Goal: Transaction & Acquisition: Purchase product/service

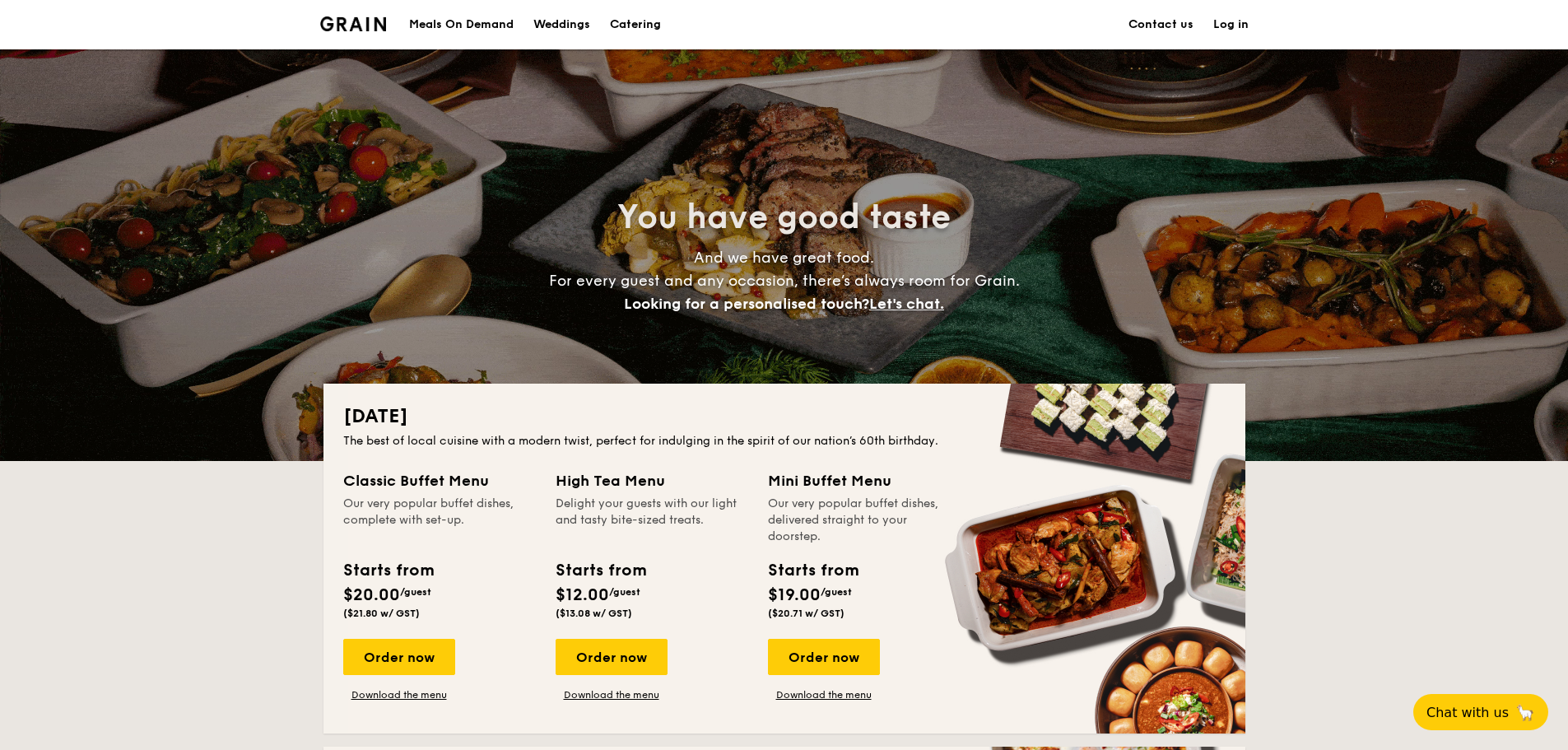
click at [1148, 18] on link "Contact us" at bounding box center [1161, 25] width 65 height 50
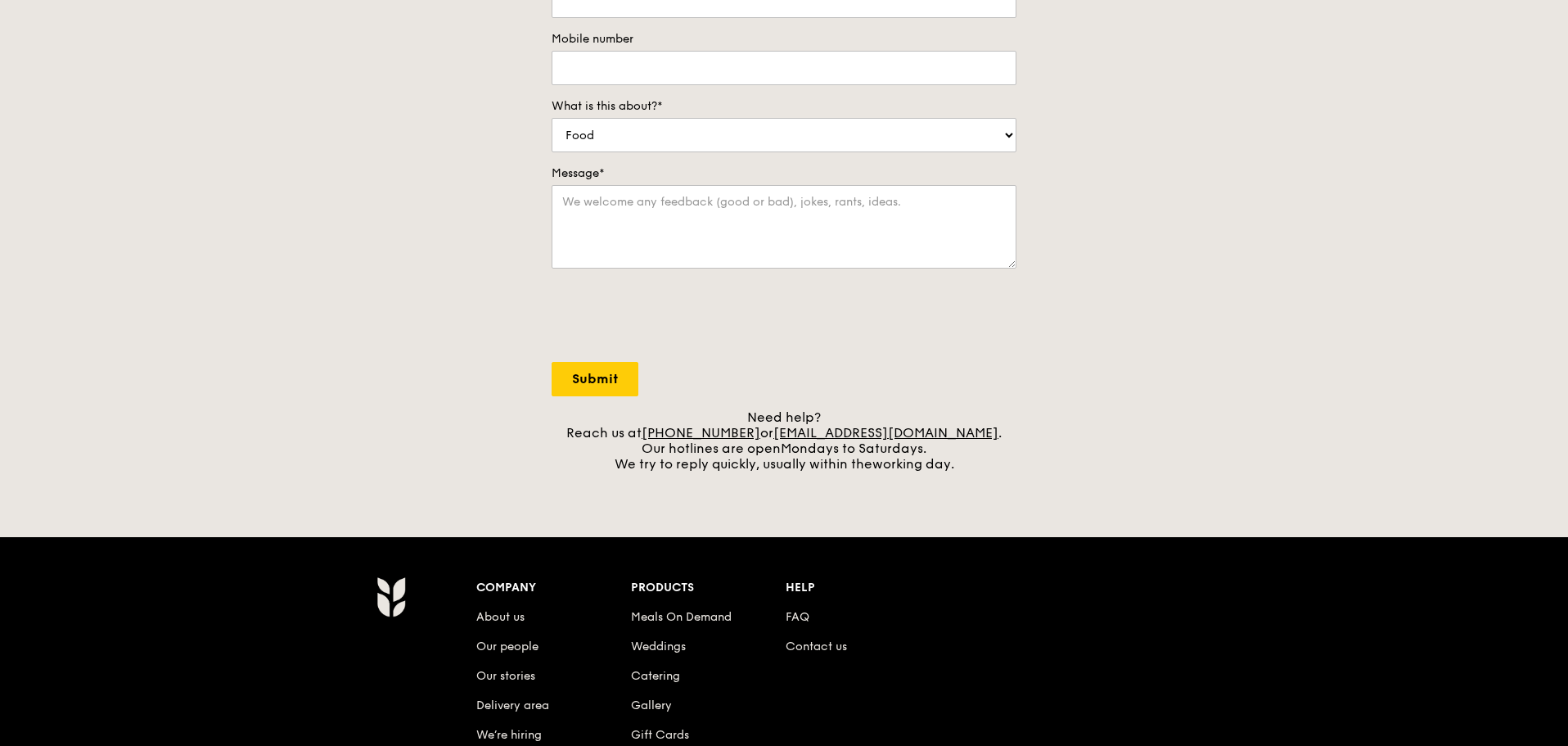
scroll to position [574, 0]
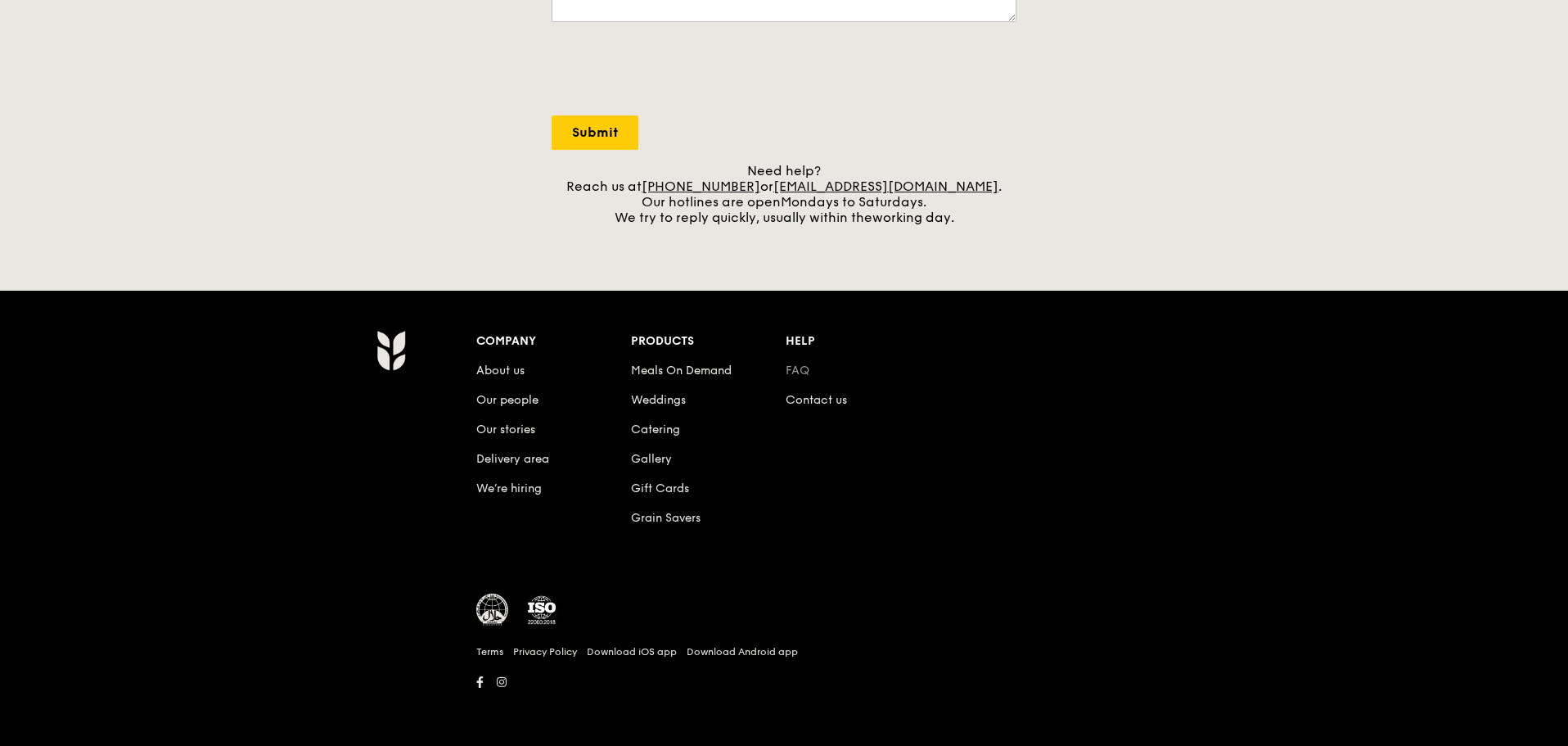
click at [805, 369] on link "FAQ" at bounding box center [798, 370] width 24 height 14
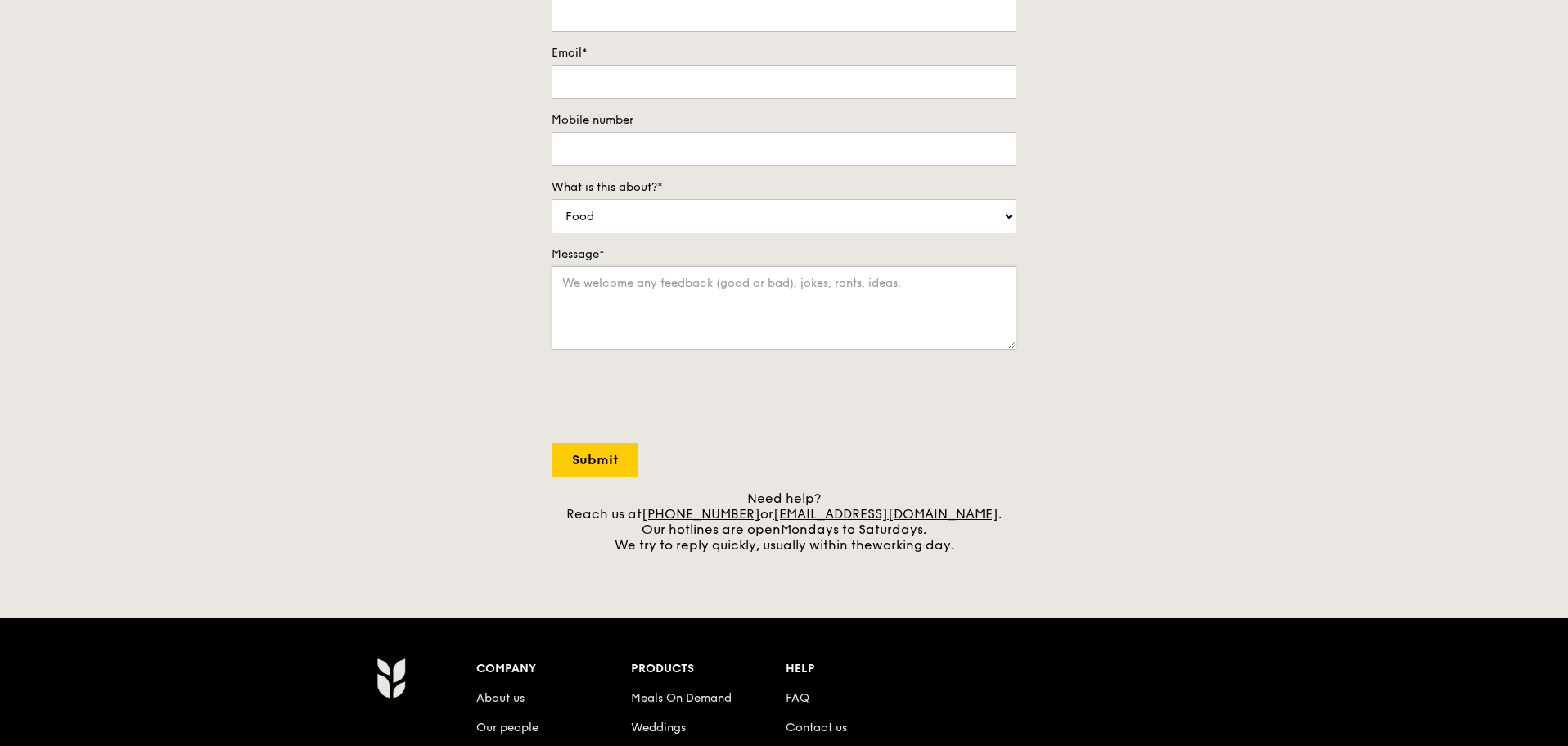
scroll to position [0, 0]
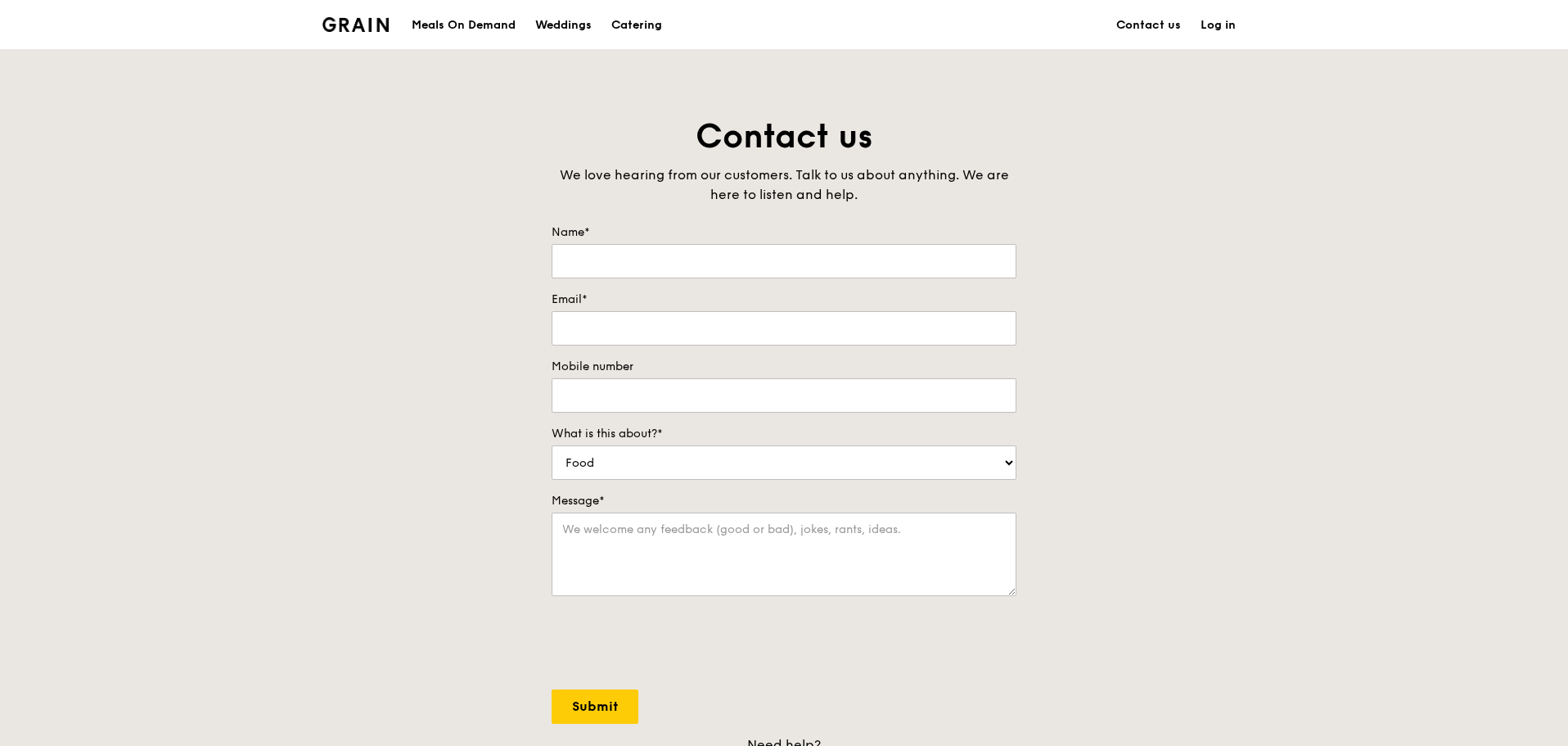
click at [478, 24] on div "Meals On Demand" at bounding box center [464, 26] width 104 height 49
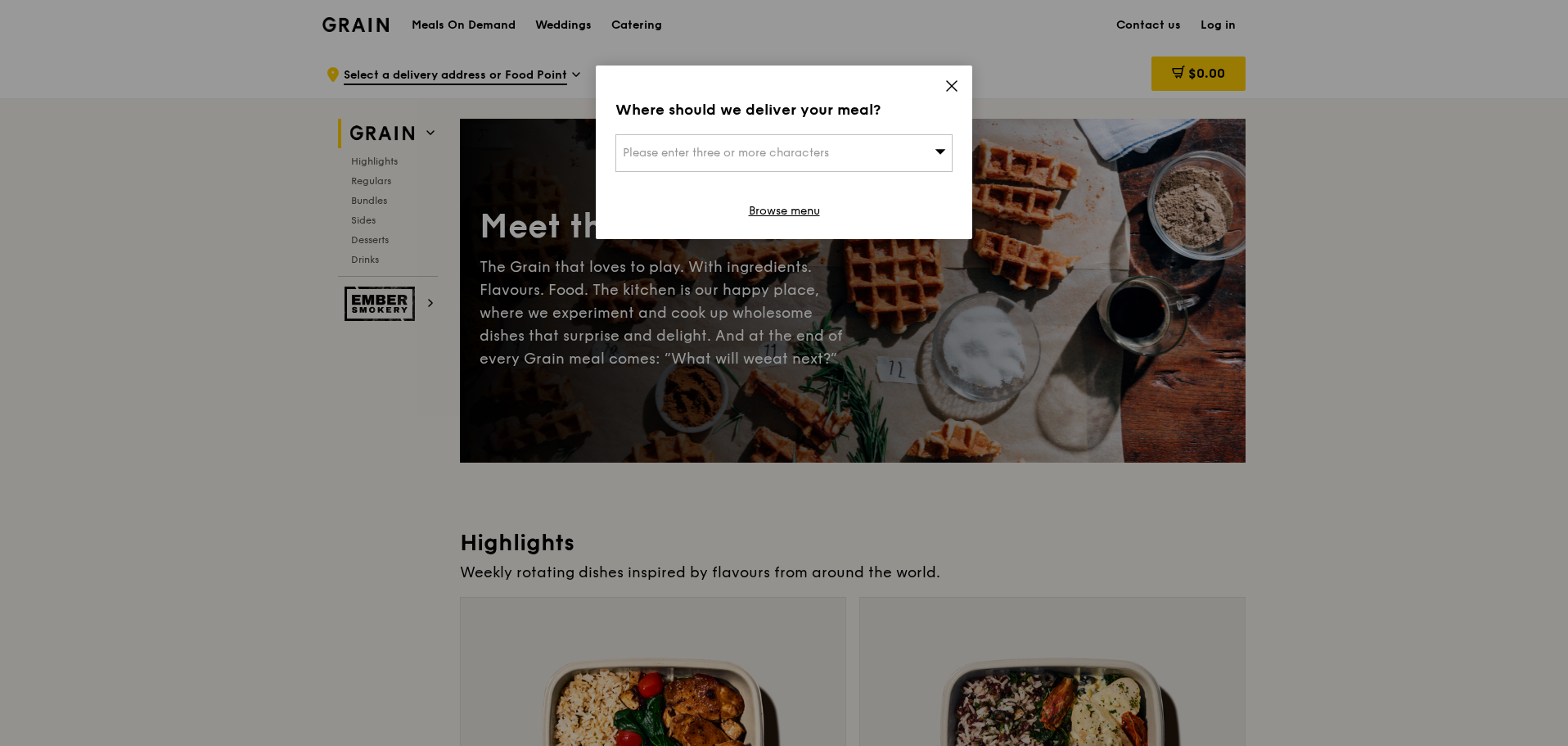
click at [959, 80] on icon at bounding box center [951, 86] width 15 height 15
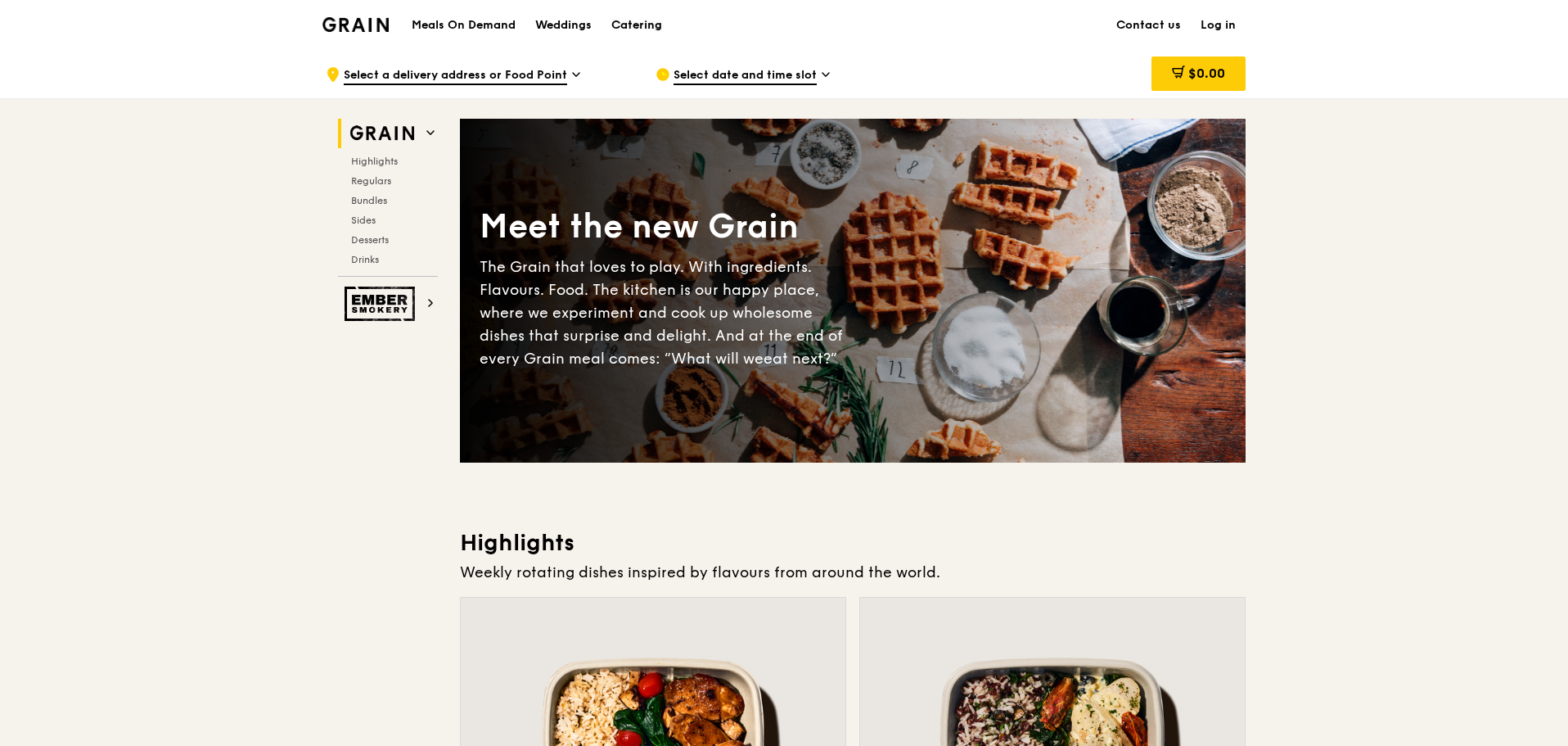
click at [637, 27] on div "Catering" at bounding box center [636, 26] width 50 height 49
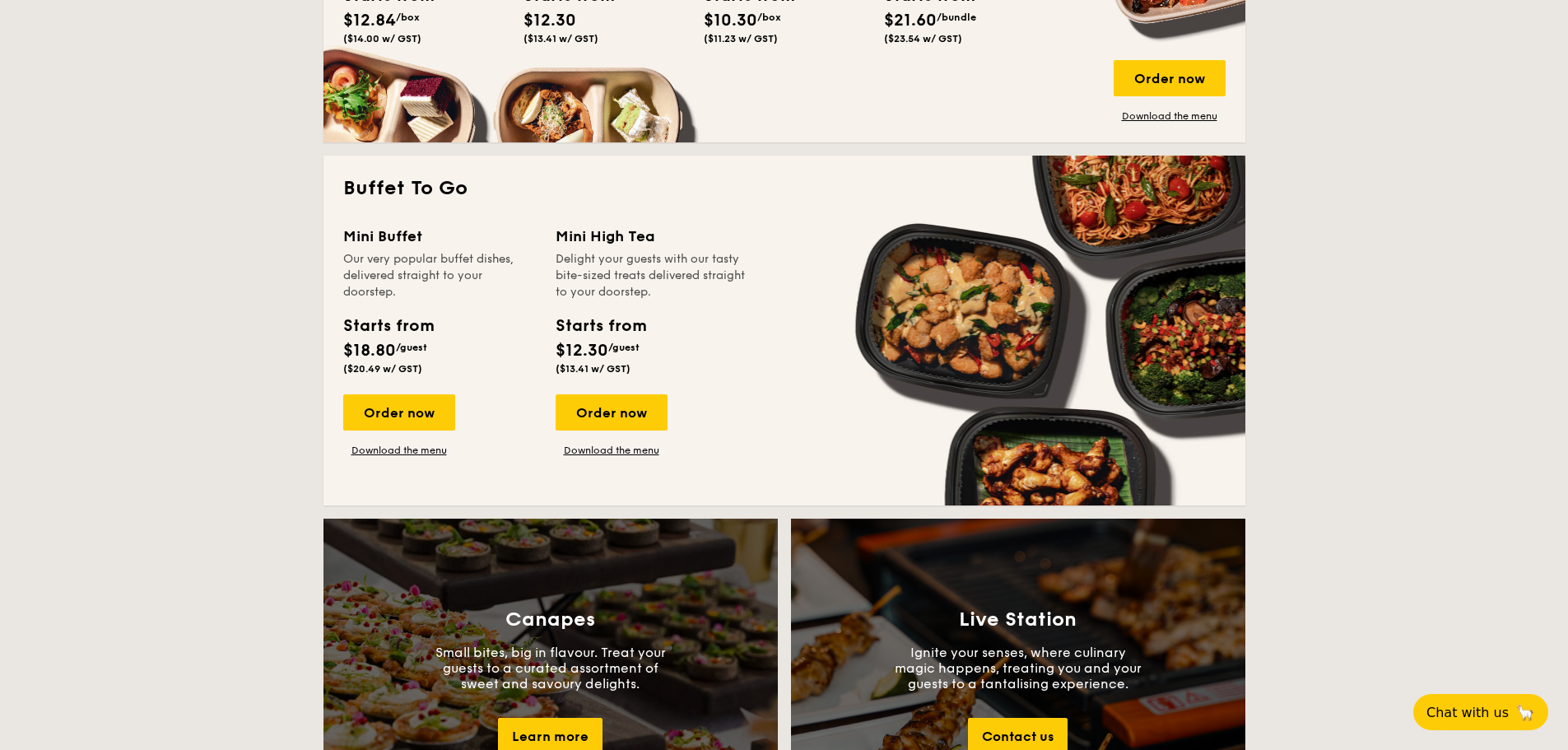
scroll to position [1235, 0]
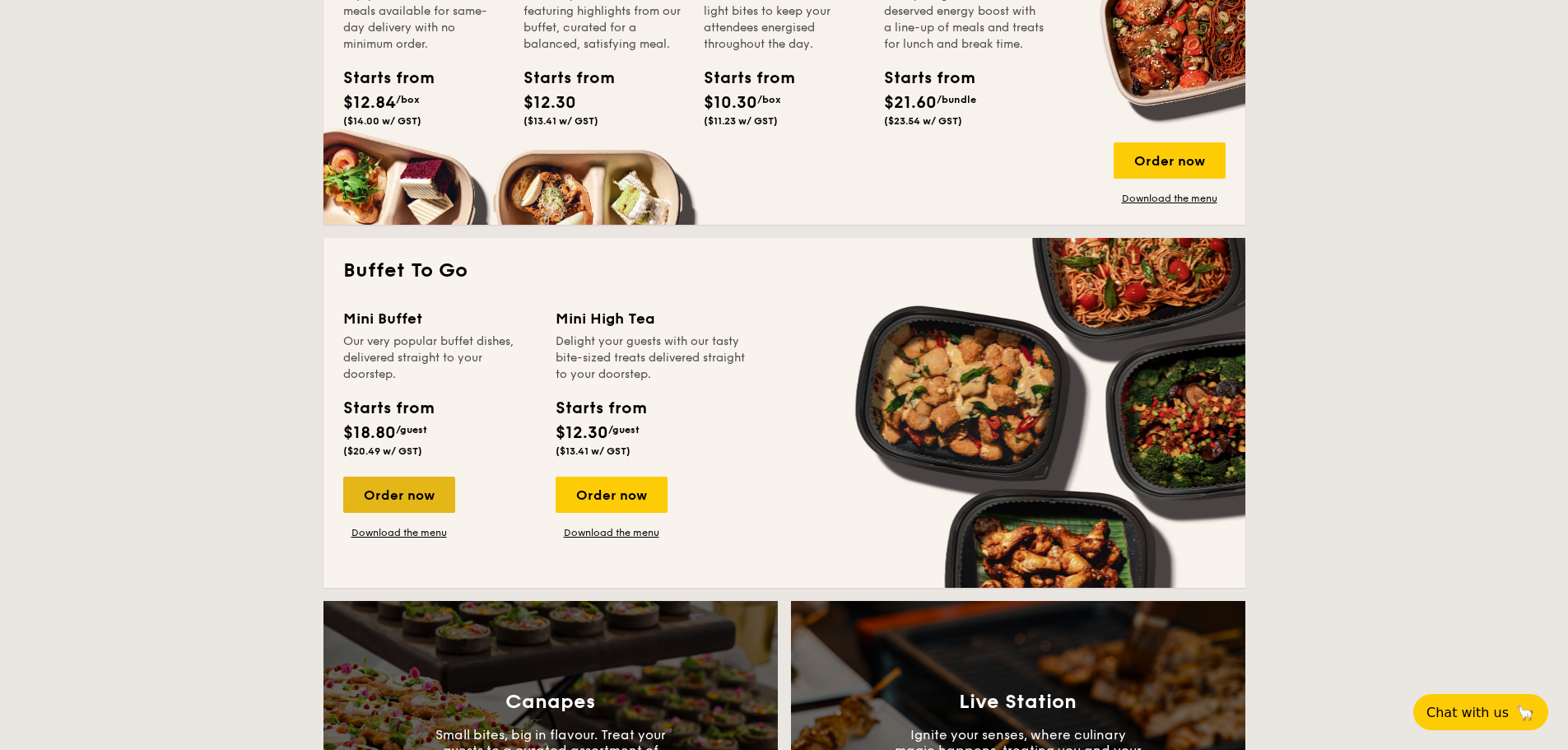
drag, startPoint x: 411, startPoint y: 501, endPoint x: 378, endPoint y: 490, distance: 34.8
click at [378, 490] on div "Order now" at bounding box center [399, 494] width 112 height 36
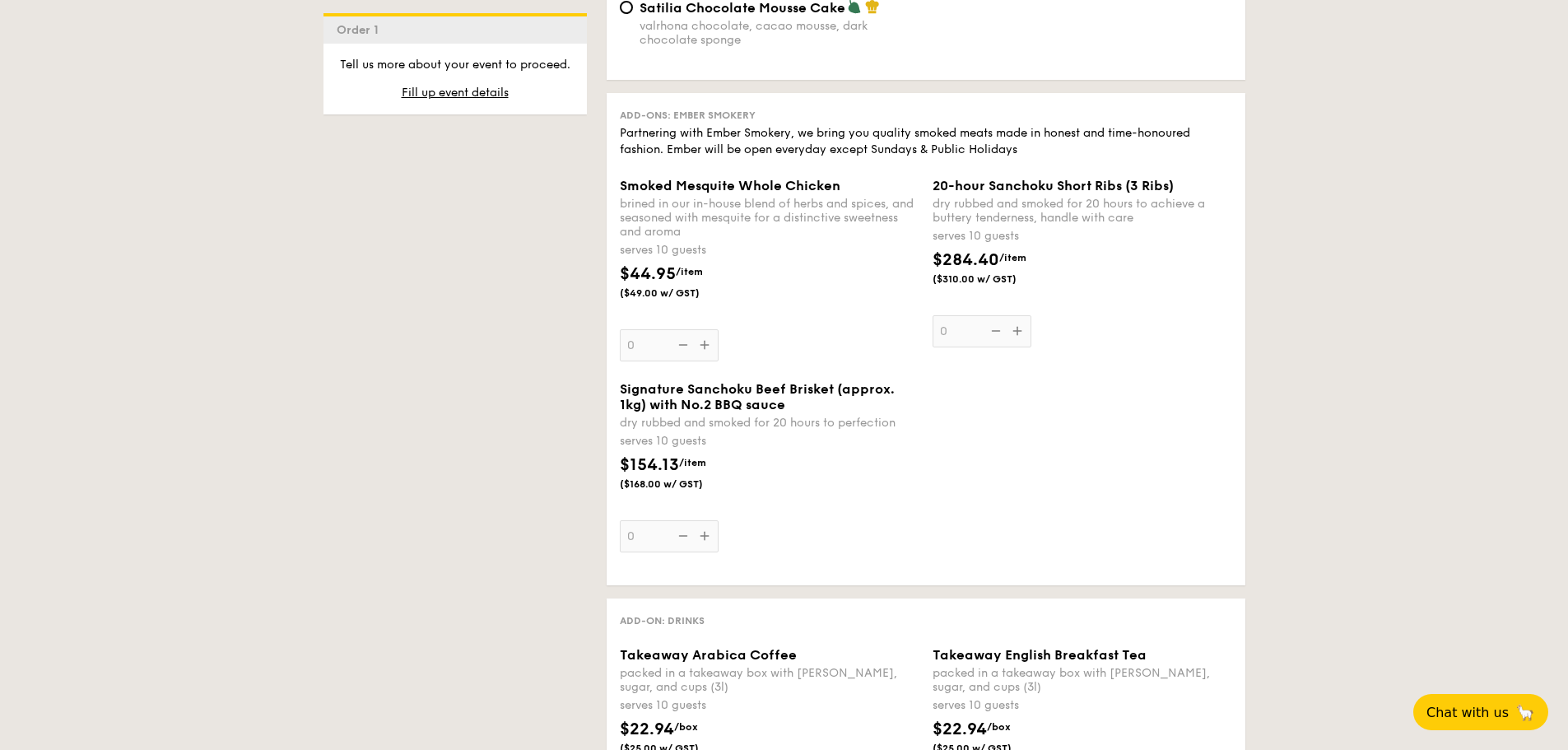
scroll to position [1235, 0]
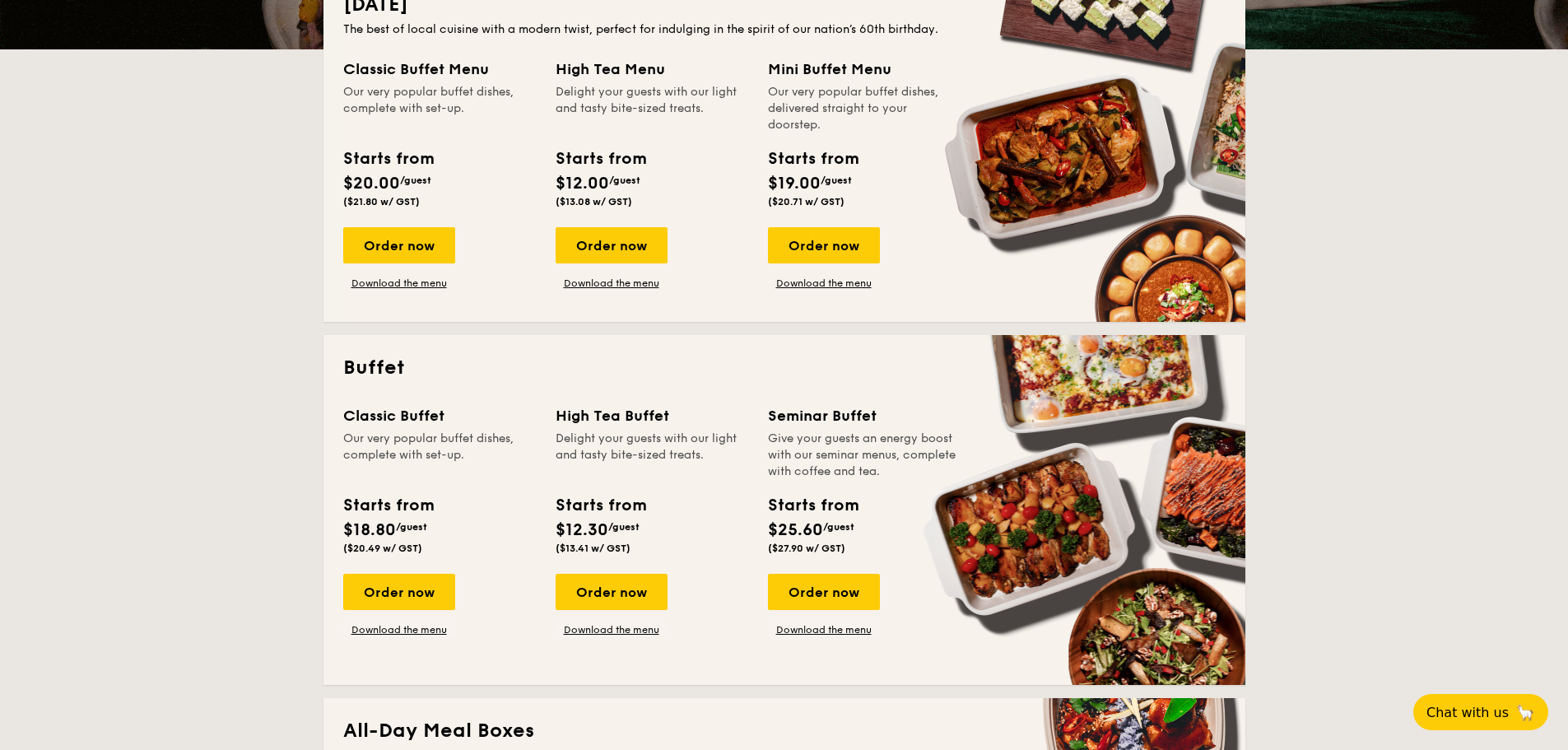
scroll to position [494, 0]
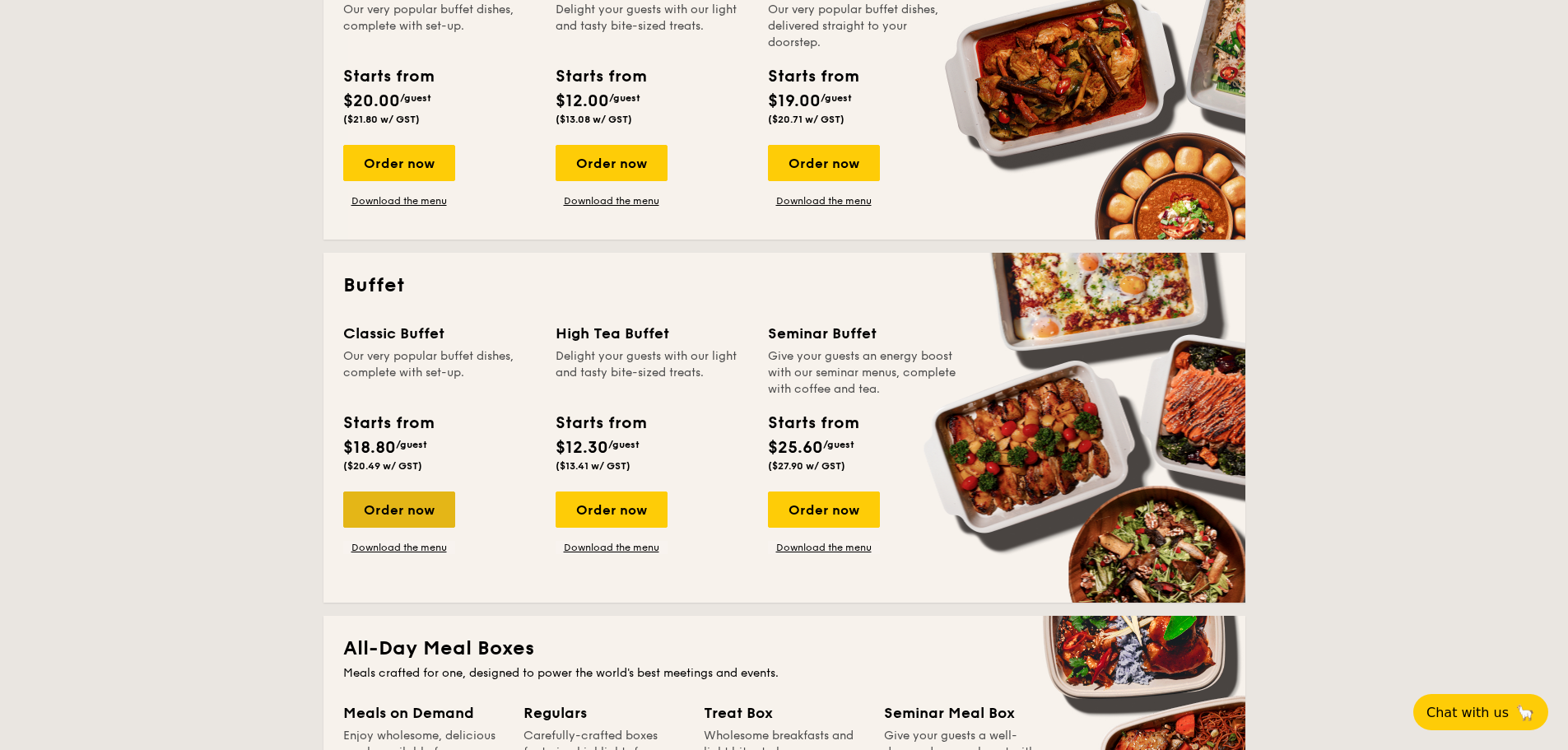
click at [420, 514] on div "Order now" at bounding box center [399, 509] width 112 height 36
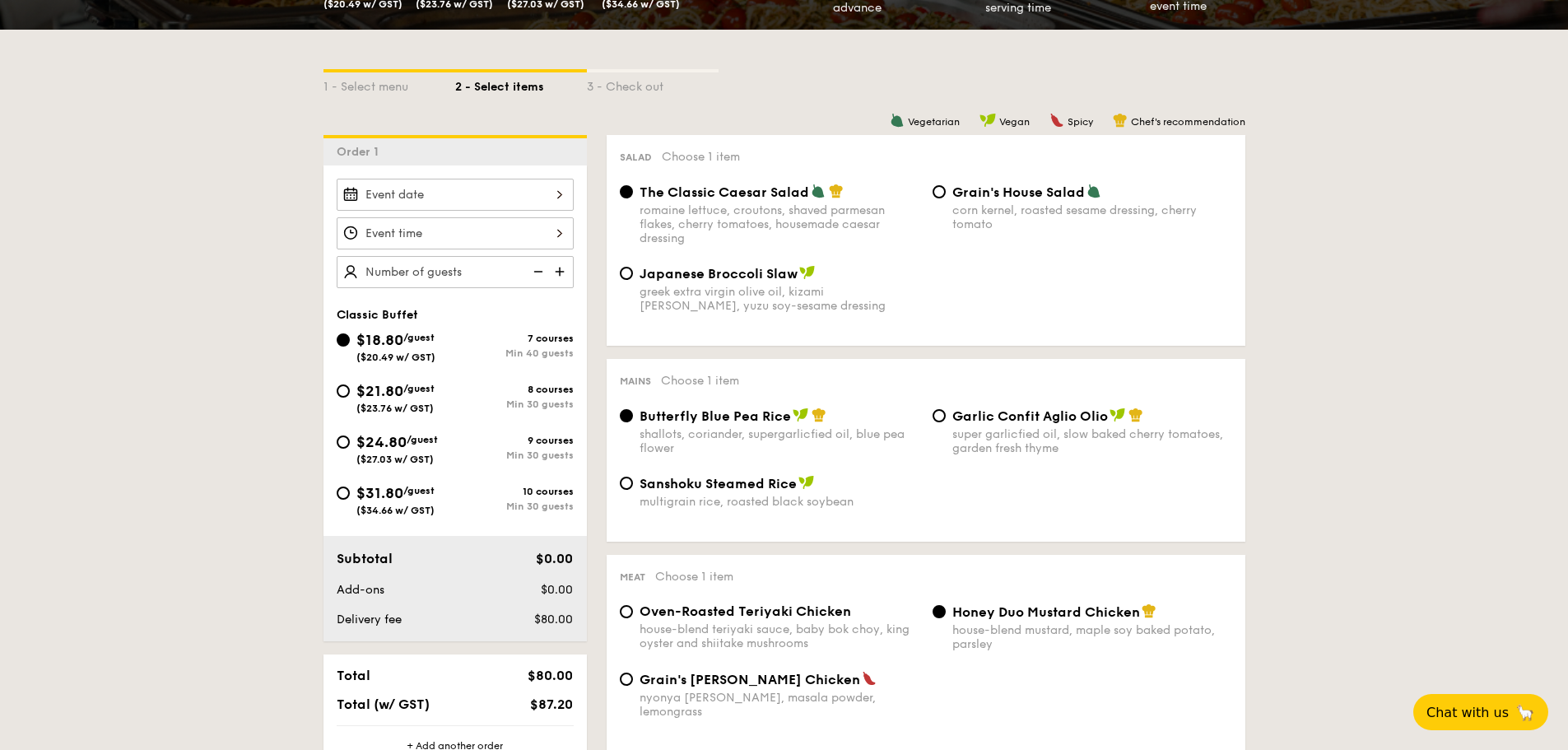
scroll to position [411, 0]
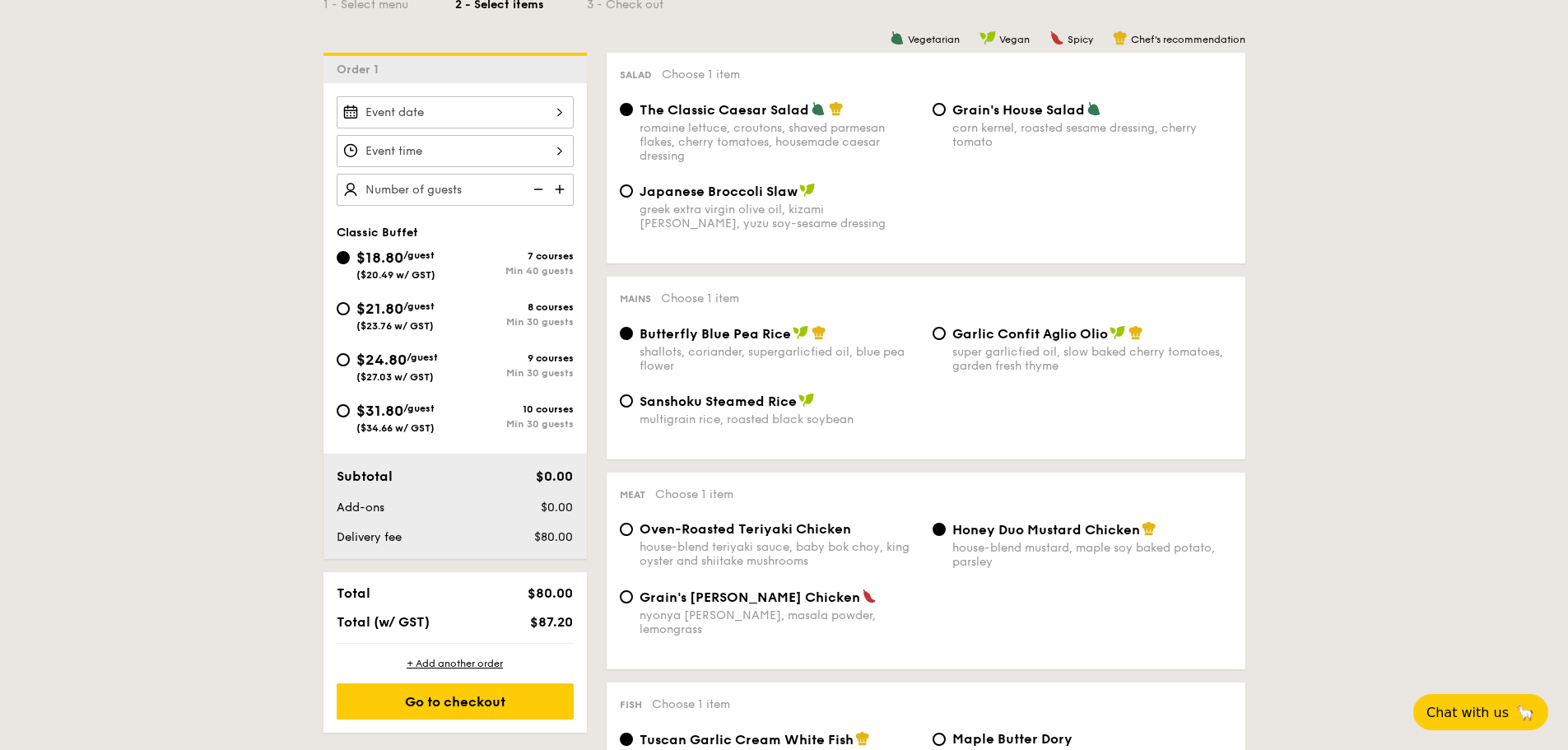
click at [356, 301] on span "$21.80" at bounding box center [379, 309] width 47 height 18
click at [350, 302] on input "$21.80 /guest ($23.76 w/ GST) 8 courses Min 30 guests" at bounding box center [343, 308] width 13 height 13
radio input "true"
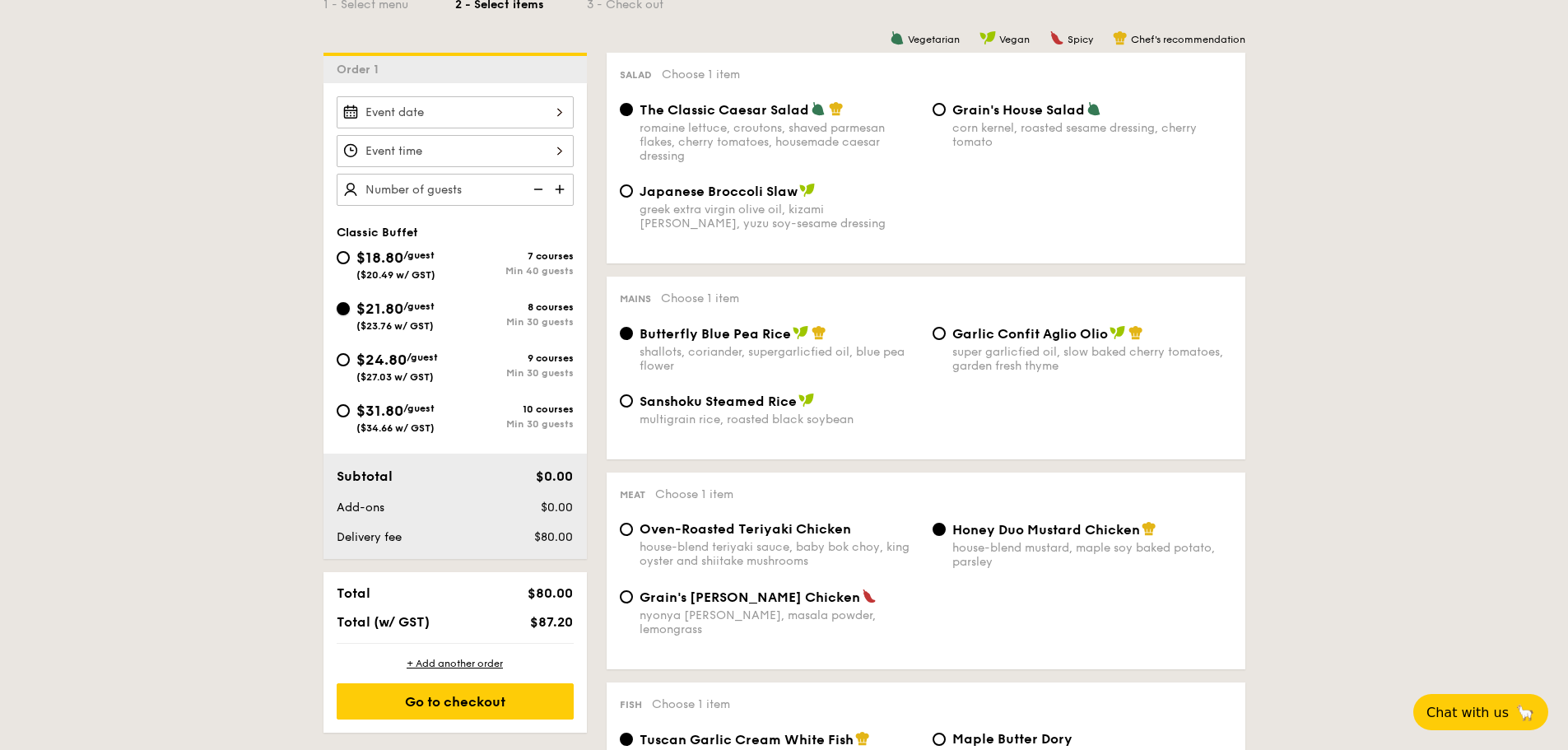
radio input "true"
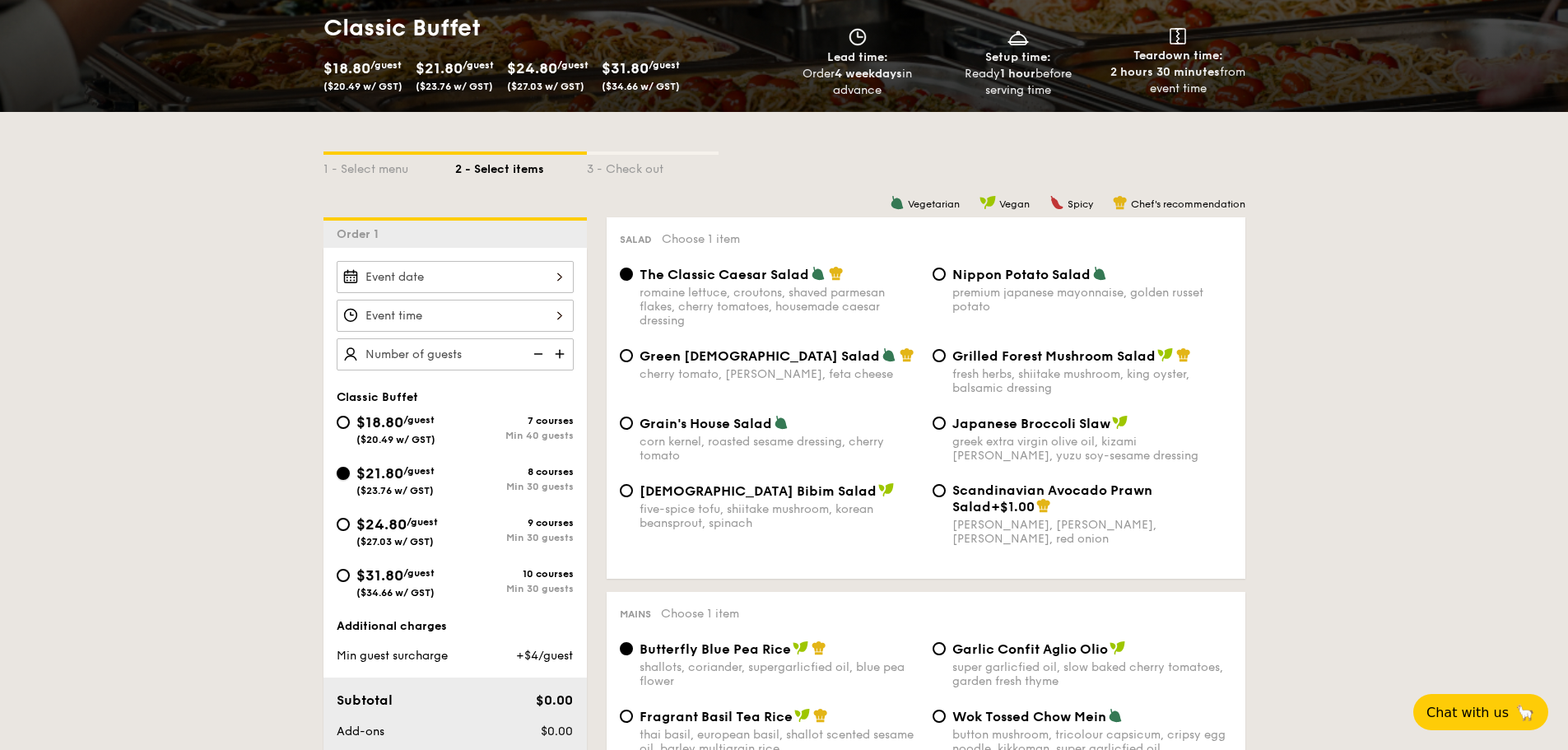
scroll to position [0, 0]
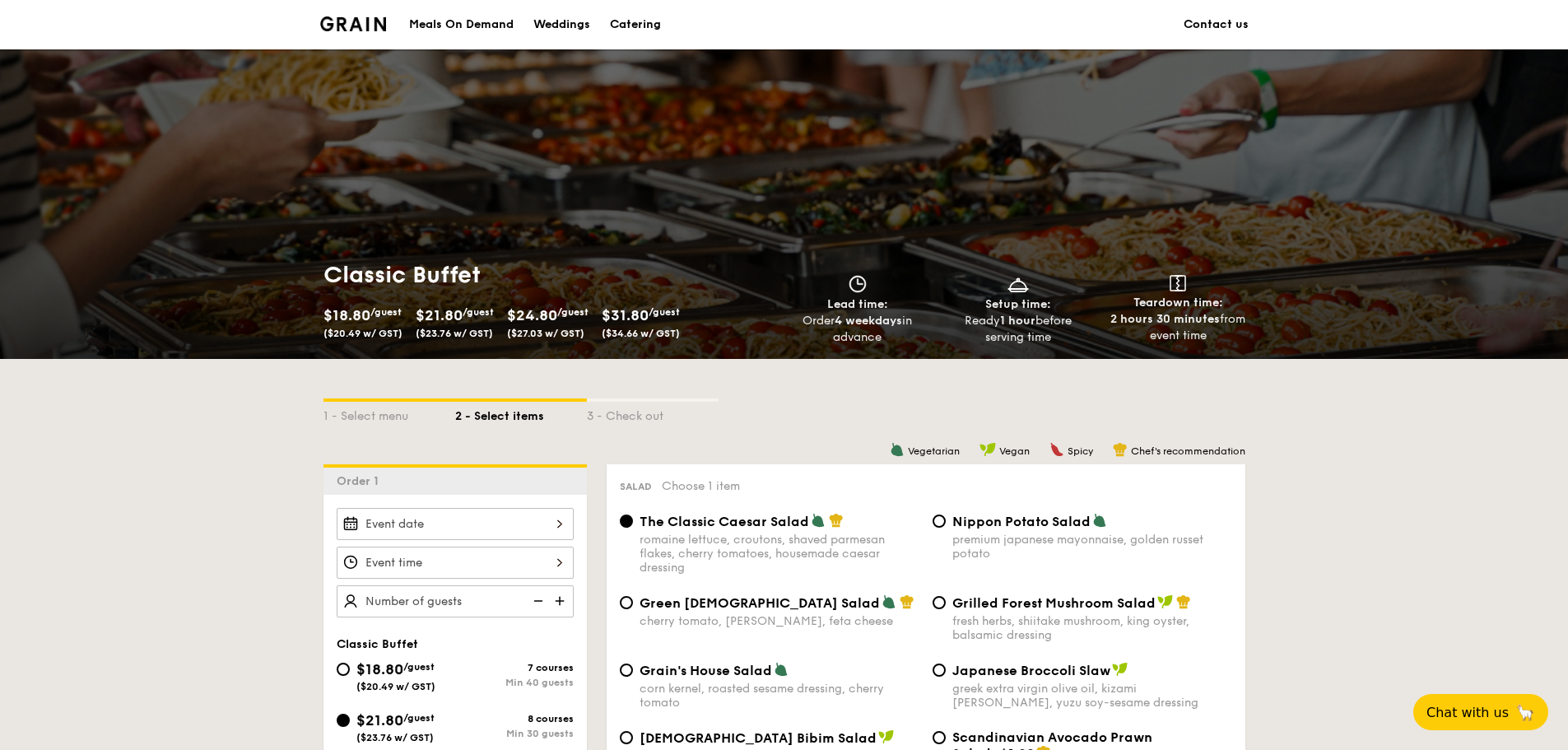
click at [382, 31] on li at bounding box center [360, 25] width 80 height 50
click at [427, 21] on div "Meals On Demand" at bounding box center [462, 25] width 105 height 50
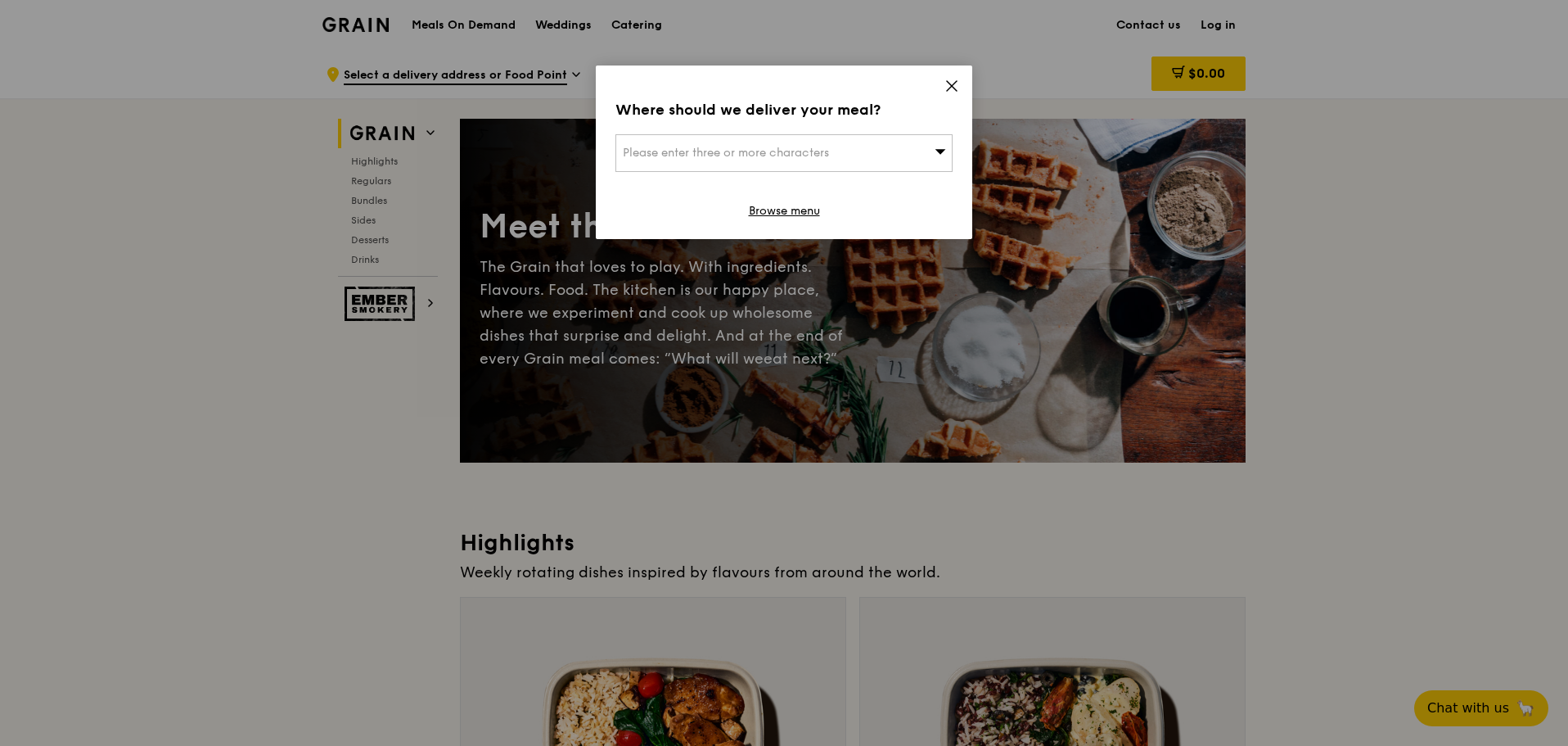
click at [950, 85] on icon at bounding box center [951, 86] width 15 height 15
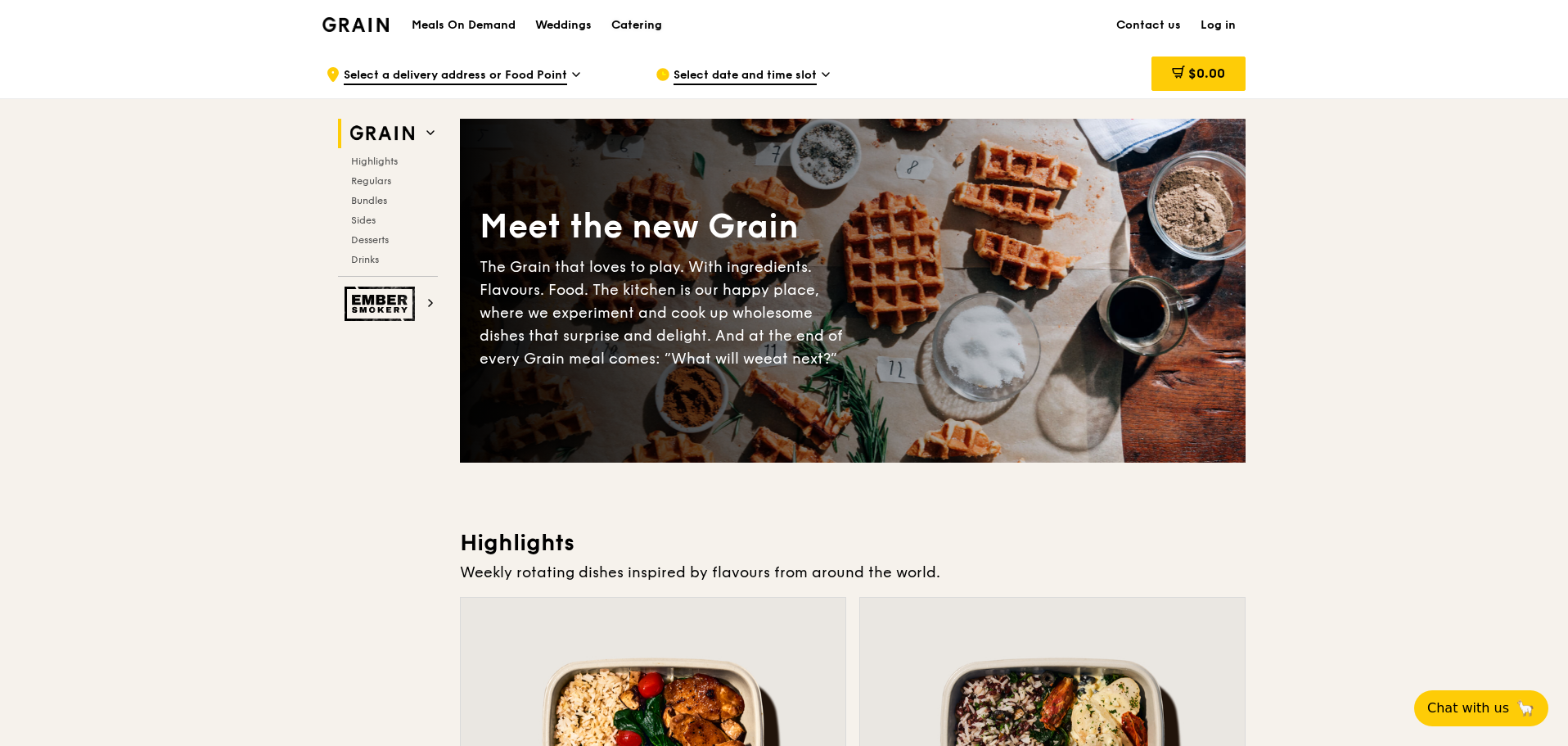
click at [642, 27] on div "Catering" at bounding box center [636, 26] width 50 height 49
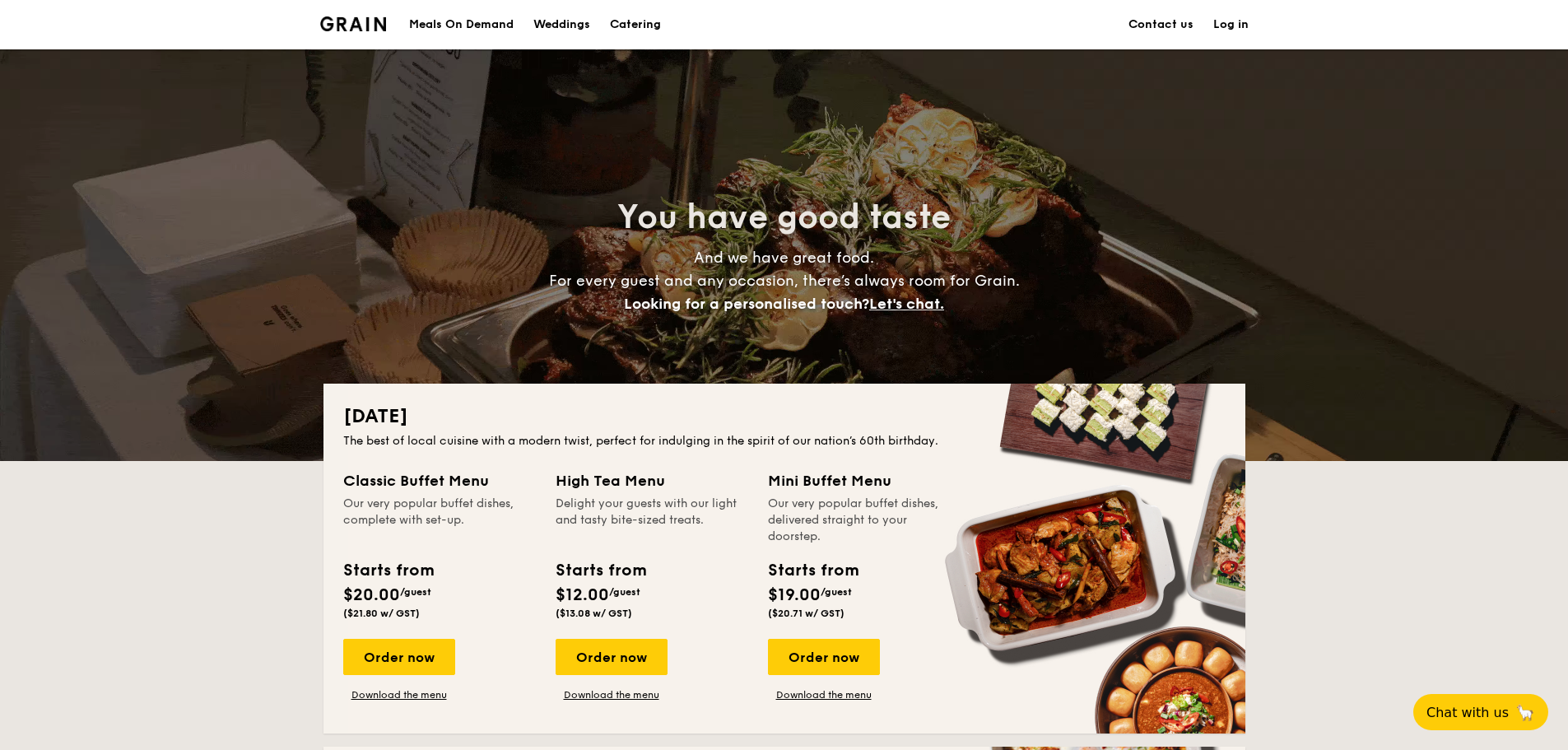
scroll to position [329, 0]
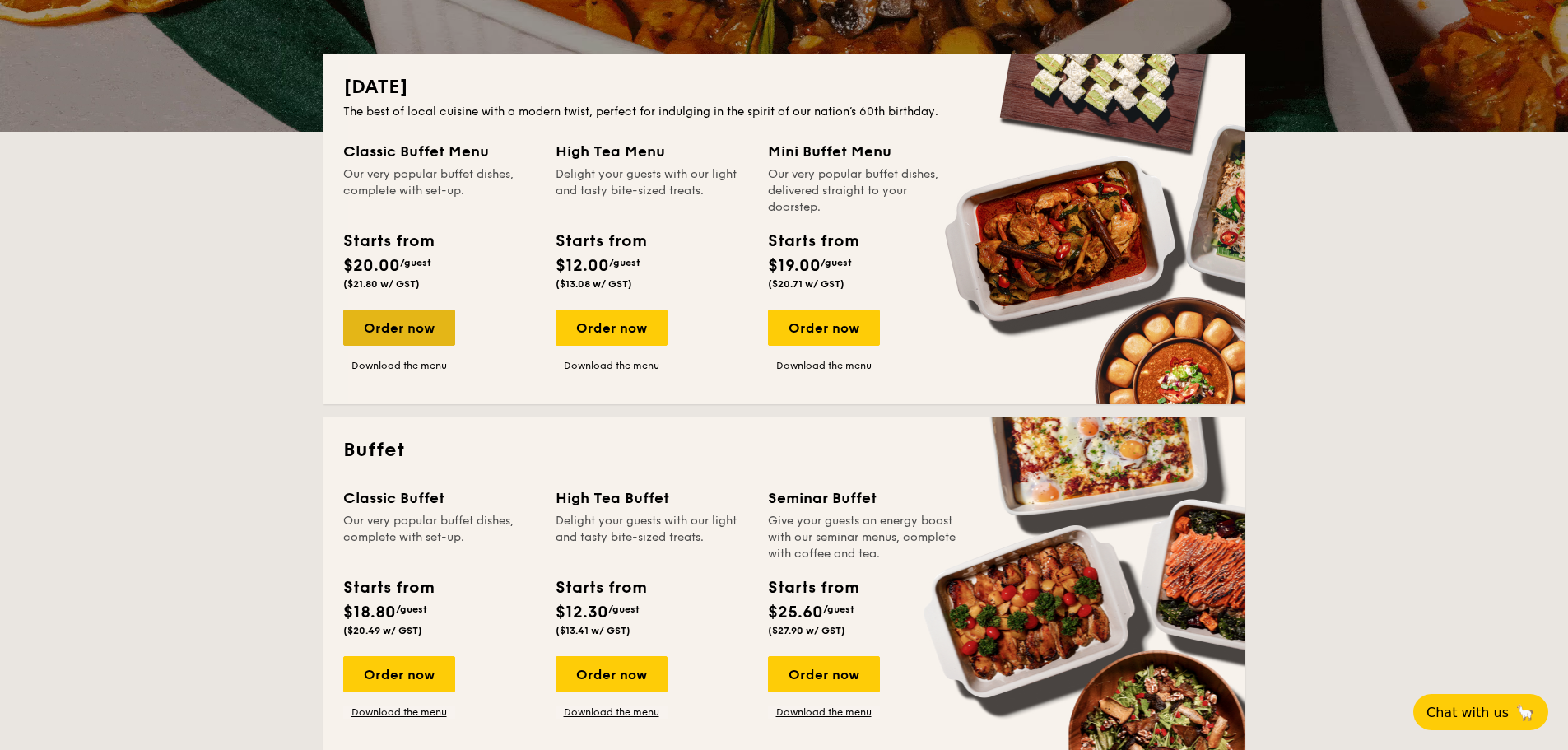
click at [398, 329] on div "Order now" at bounding box center [399, 327] width 112 height 36
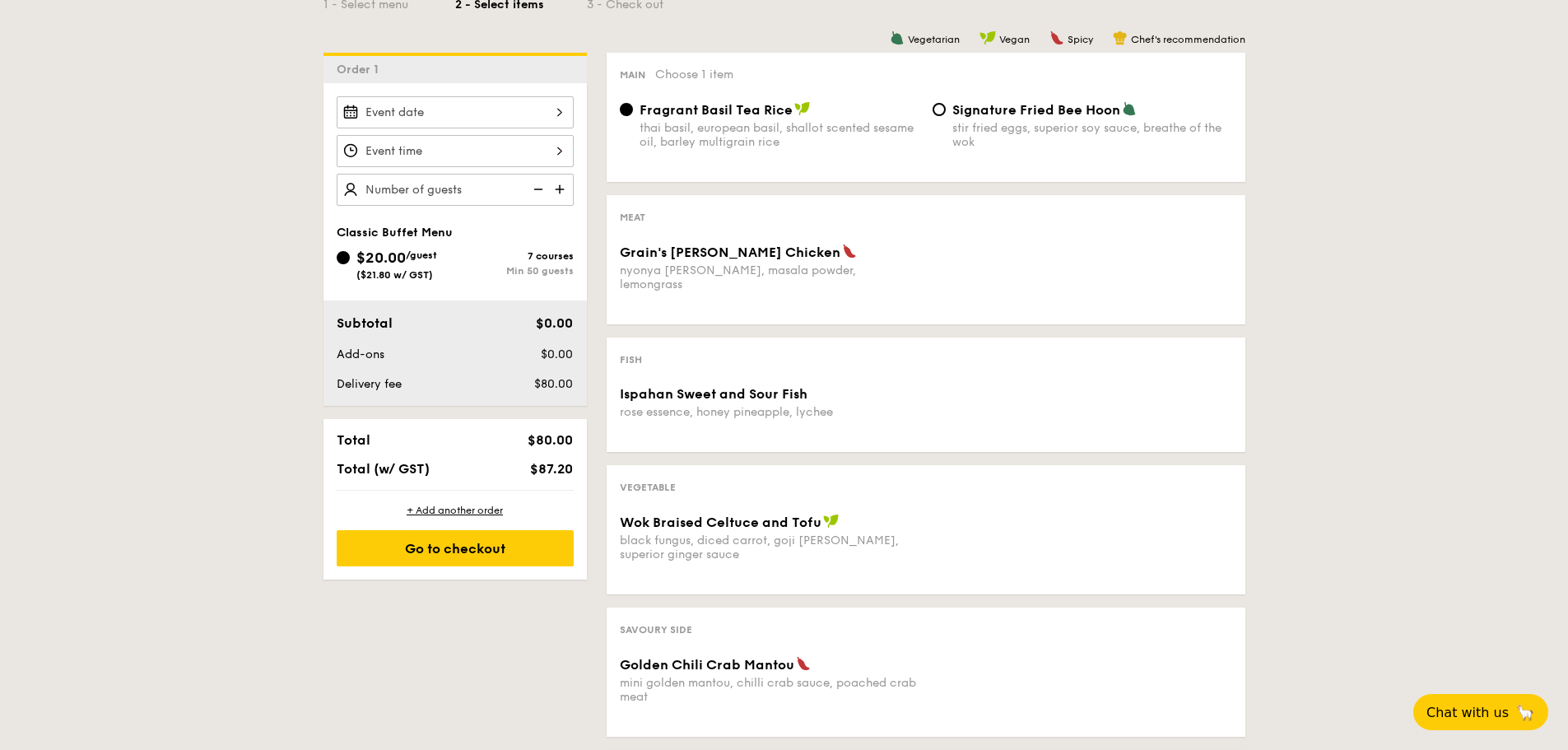
scroll to position [247, 0]
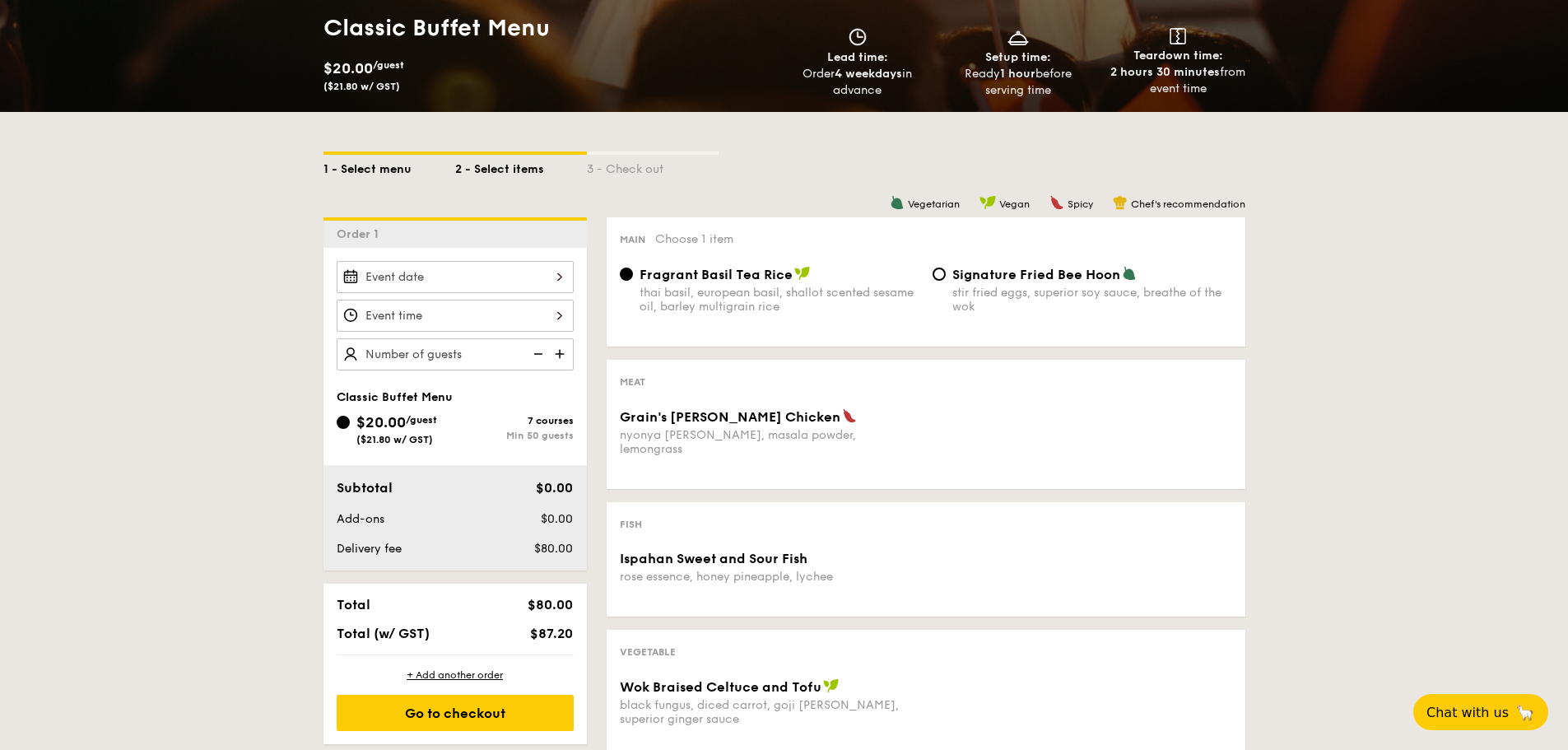
click at [367, 164] on div "1 - Select menu" at bounding box center [389, 166] width 132 height 23
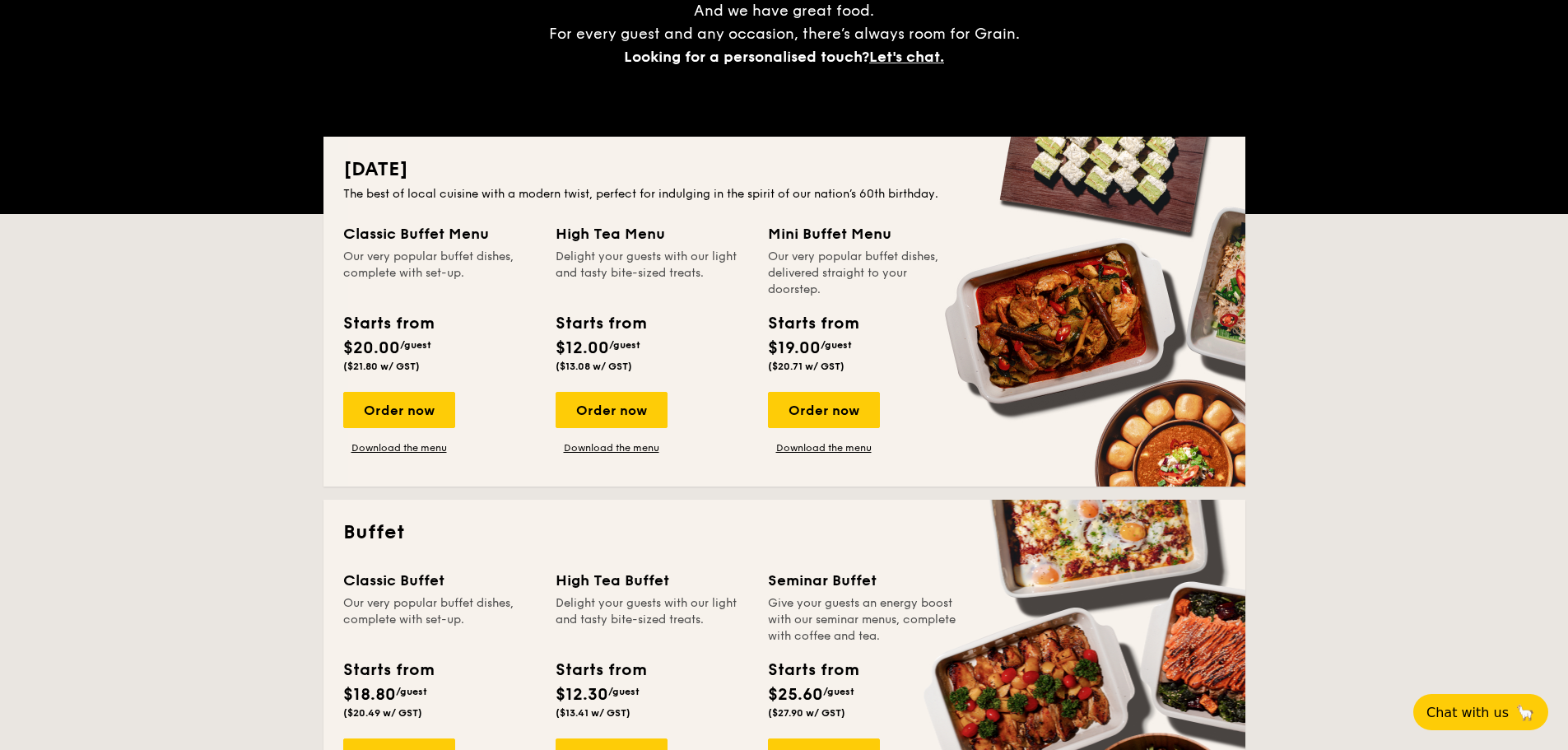
scroll to position [411, 0]
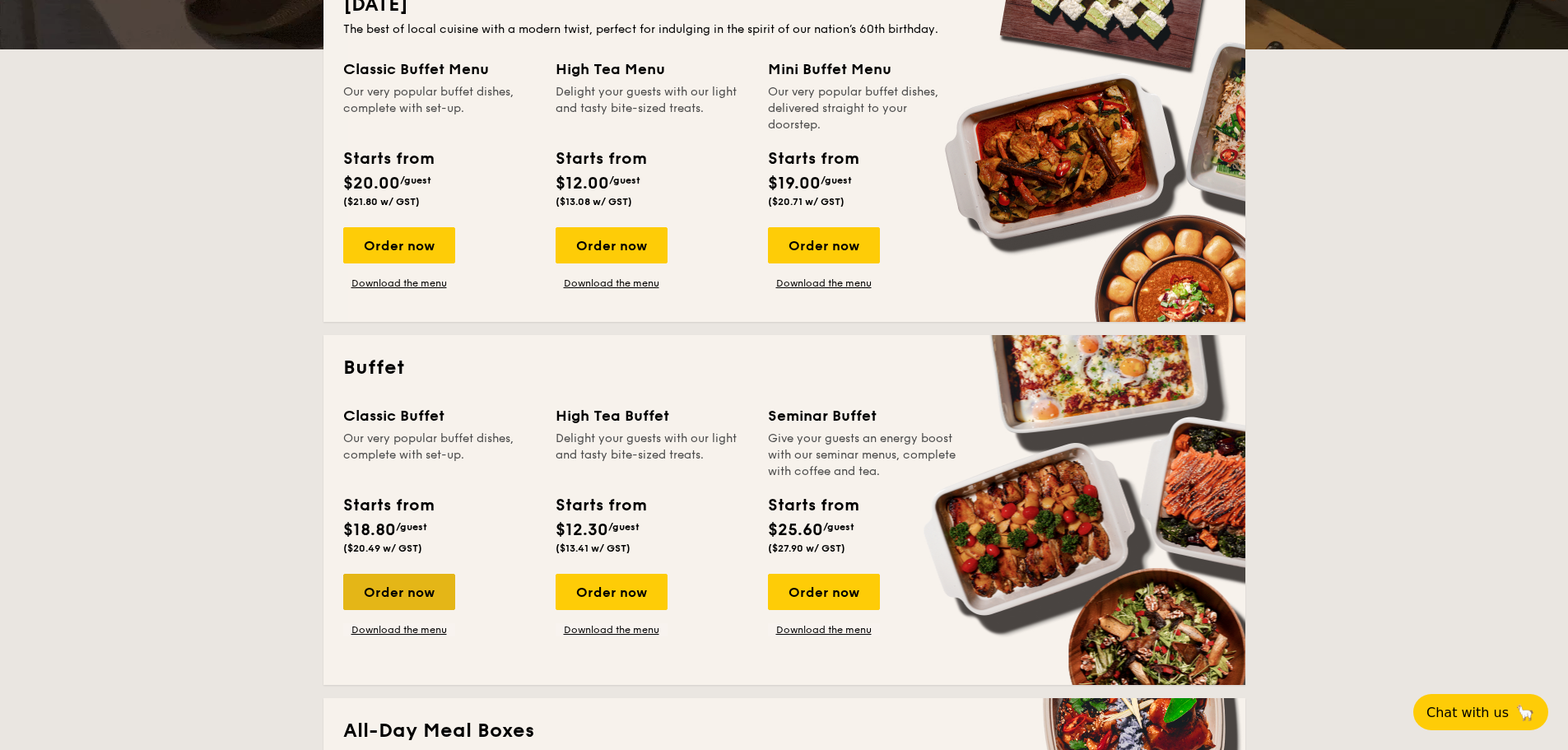
click at [414, 590] on div "Order now" at bounding box center [399, 592] width 112 height 36
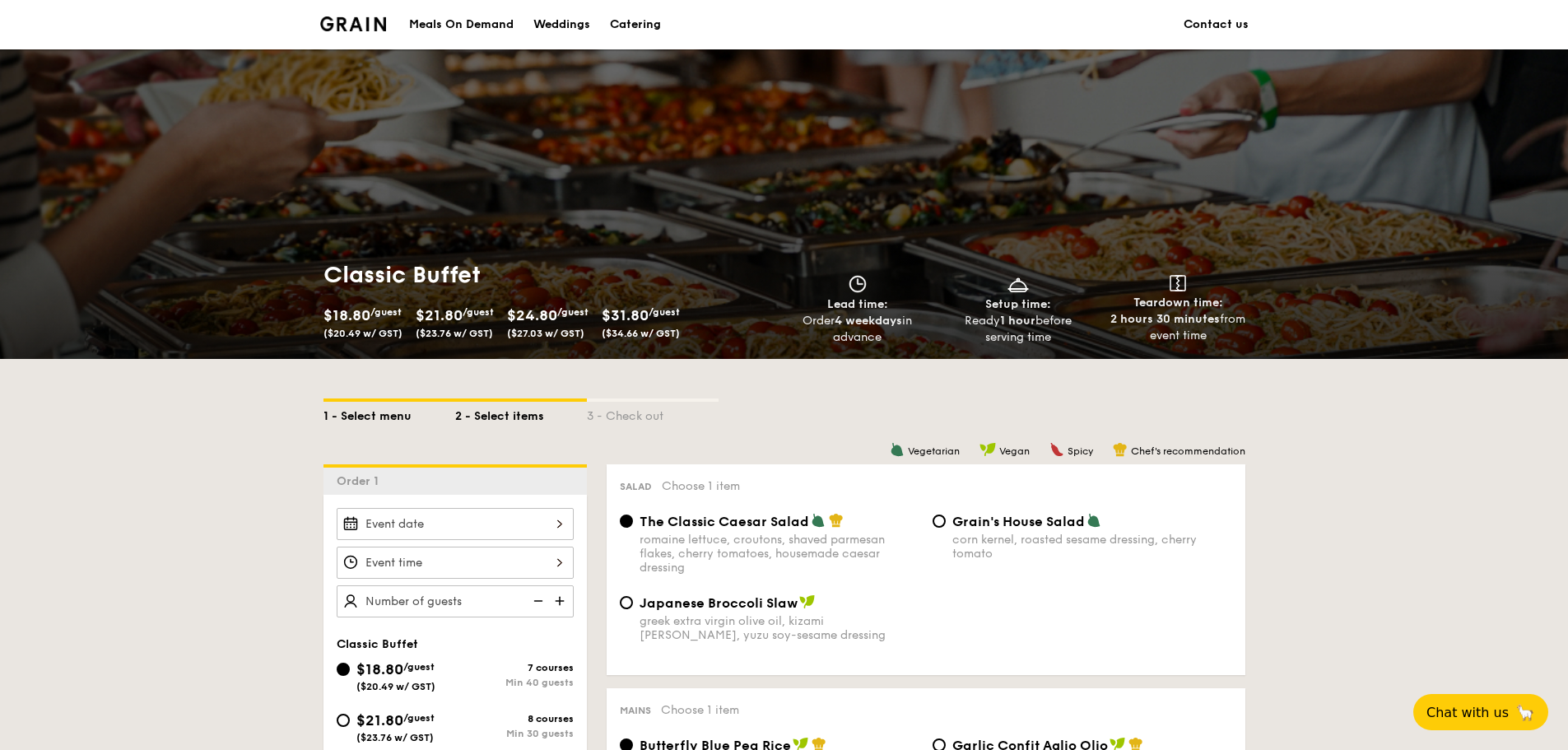
click at [392, 414] on div "1 - Select menu" at bounding box center [389, 413] width 132 height 23
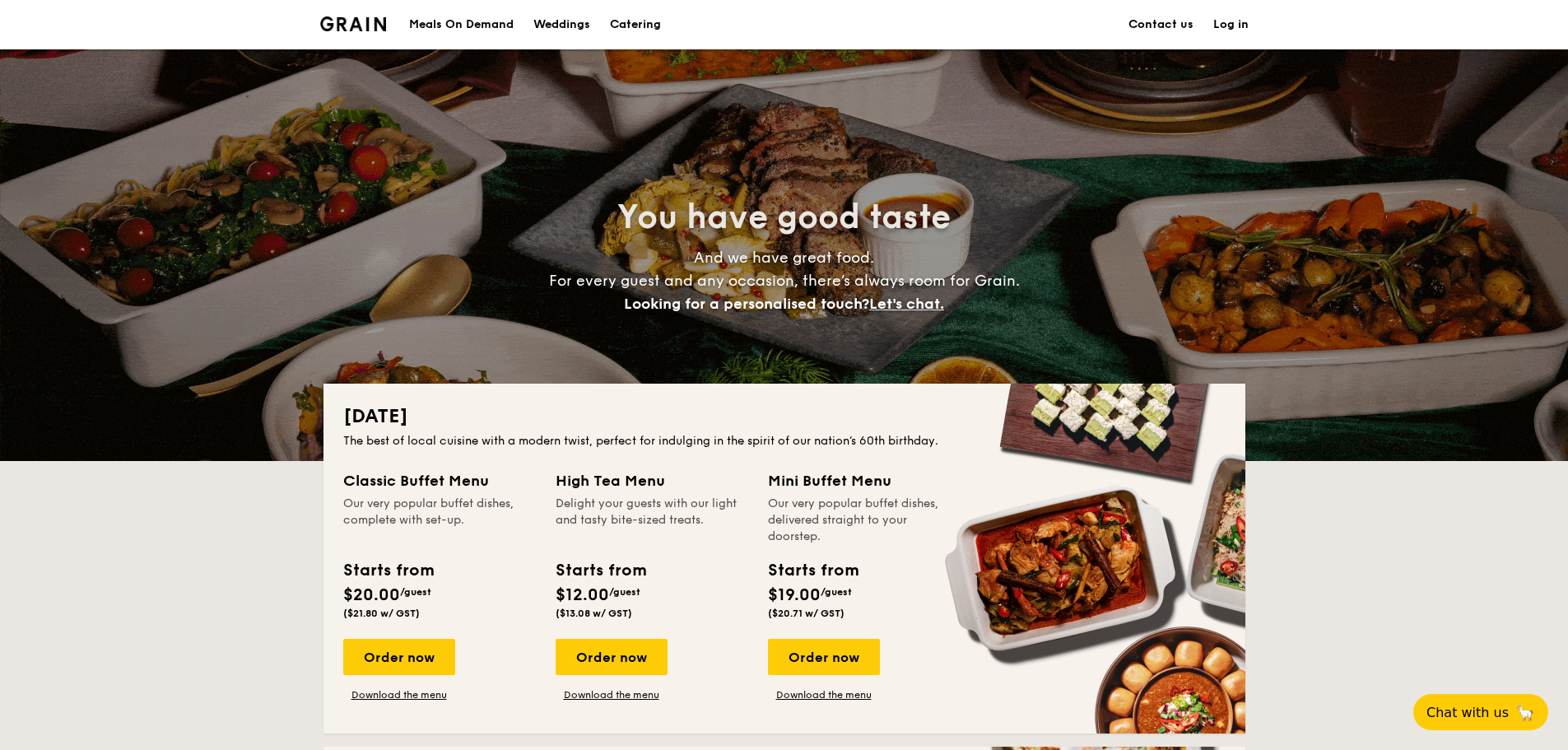
scroll to position [329, 0]
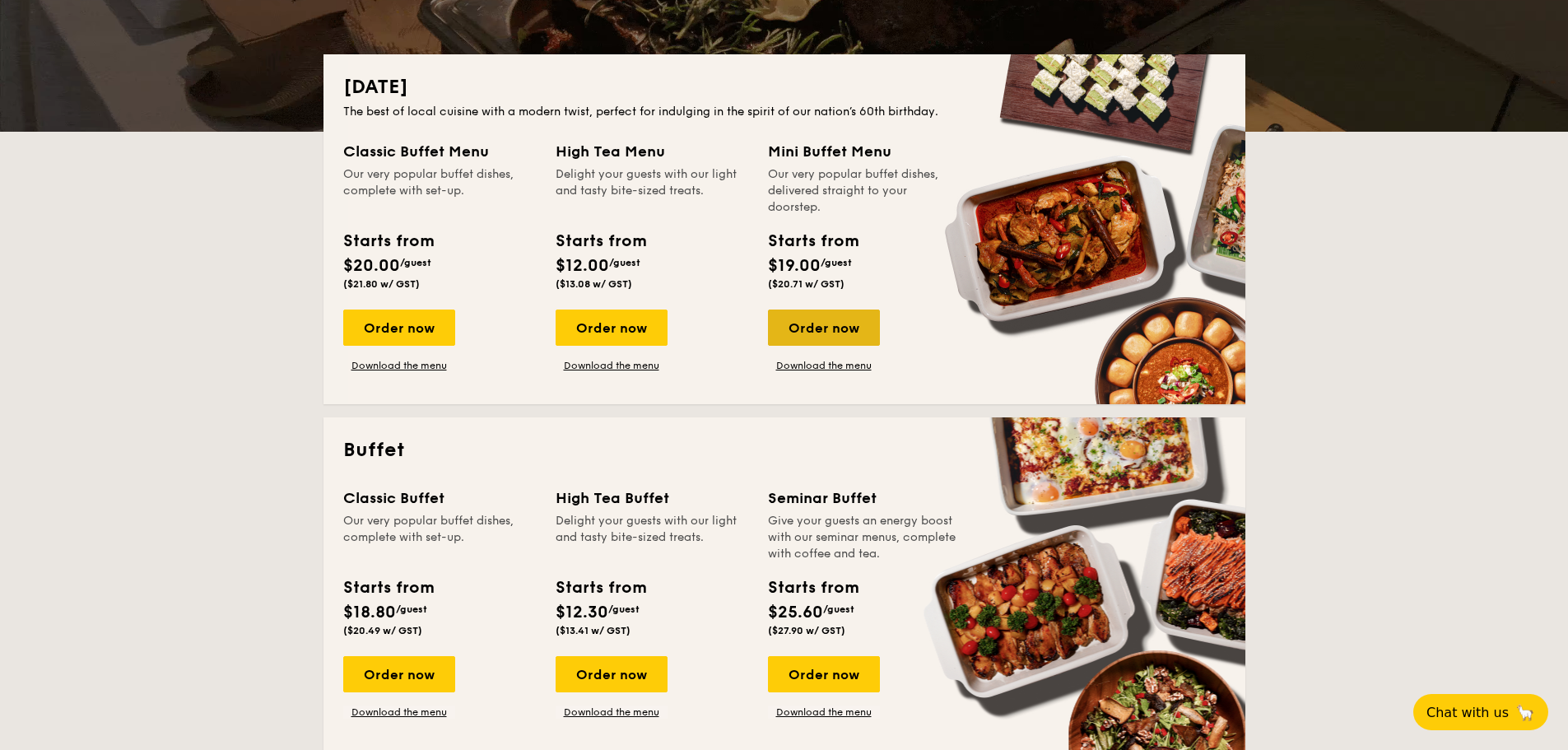
click at [849, 333] on div "Order now" at bounding box center [824, 327] width 112 height 36
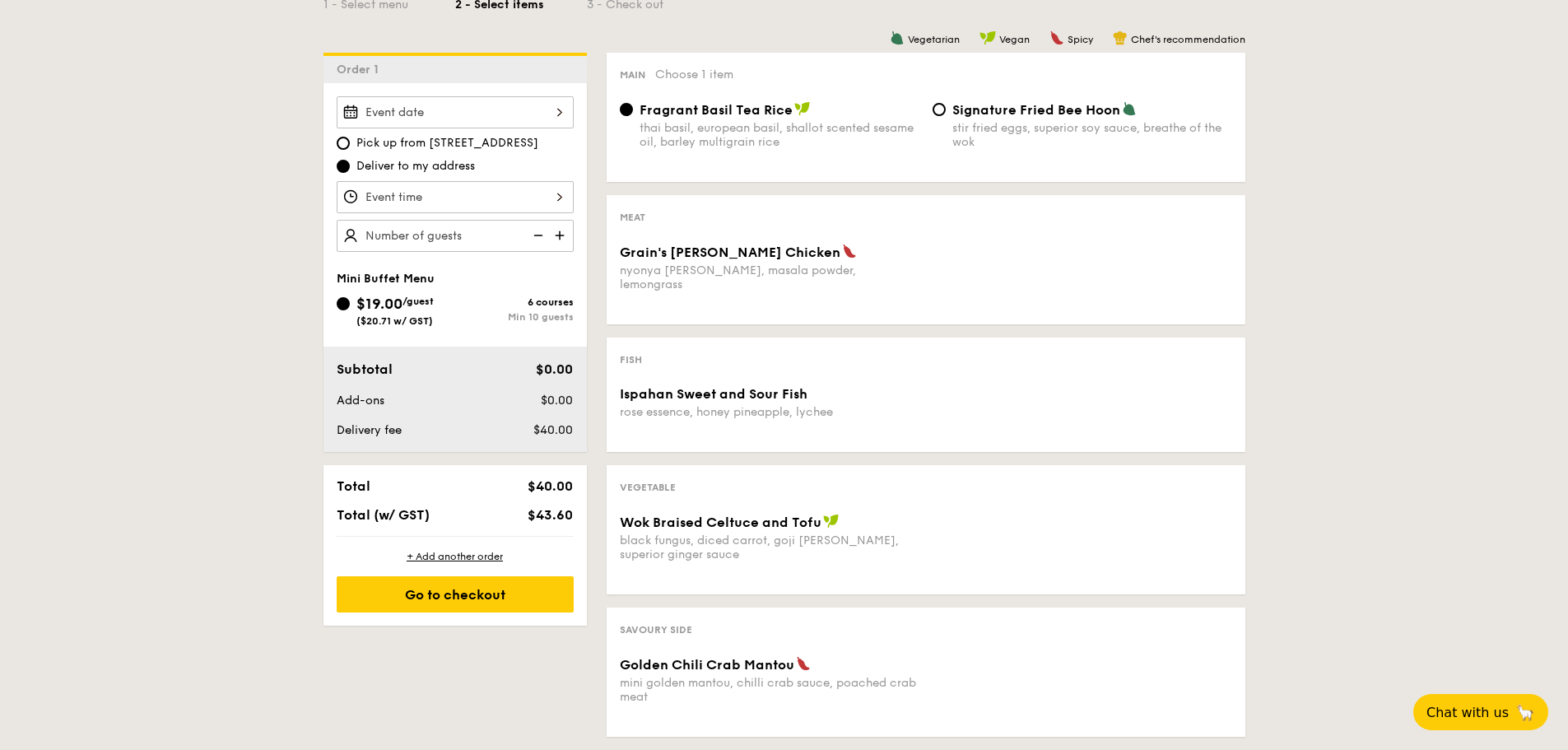
scroll to position [82, 0]
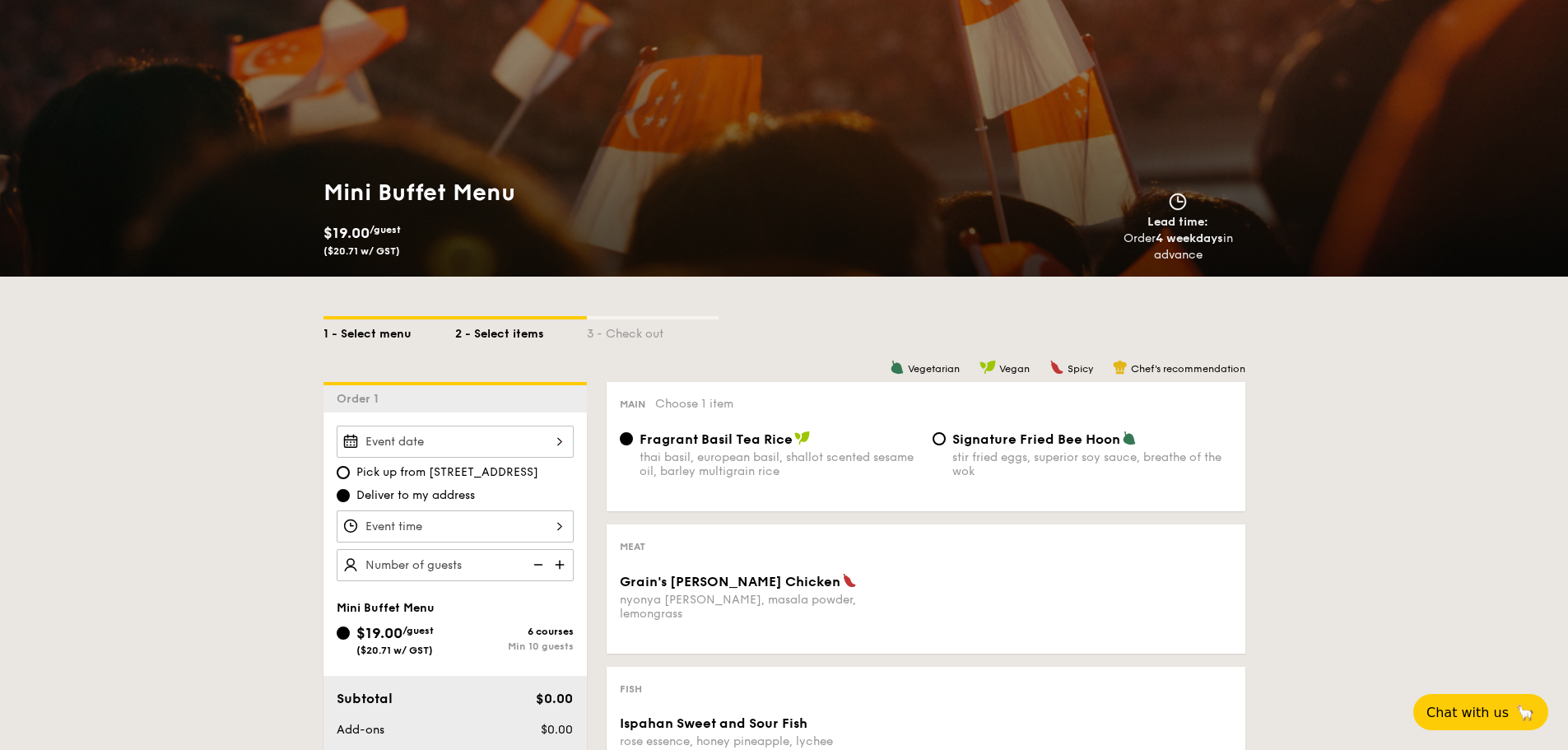
click at [382, 324] on div "1 - Select menu" at bounding box center [389, 330] width 132 height 23
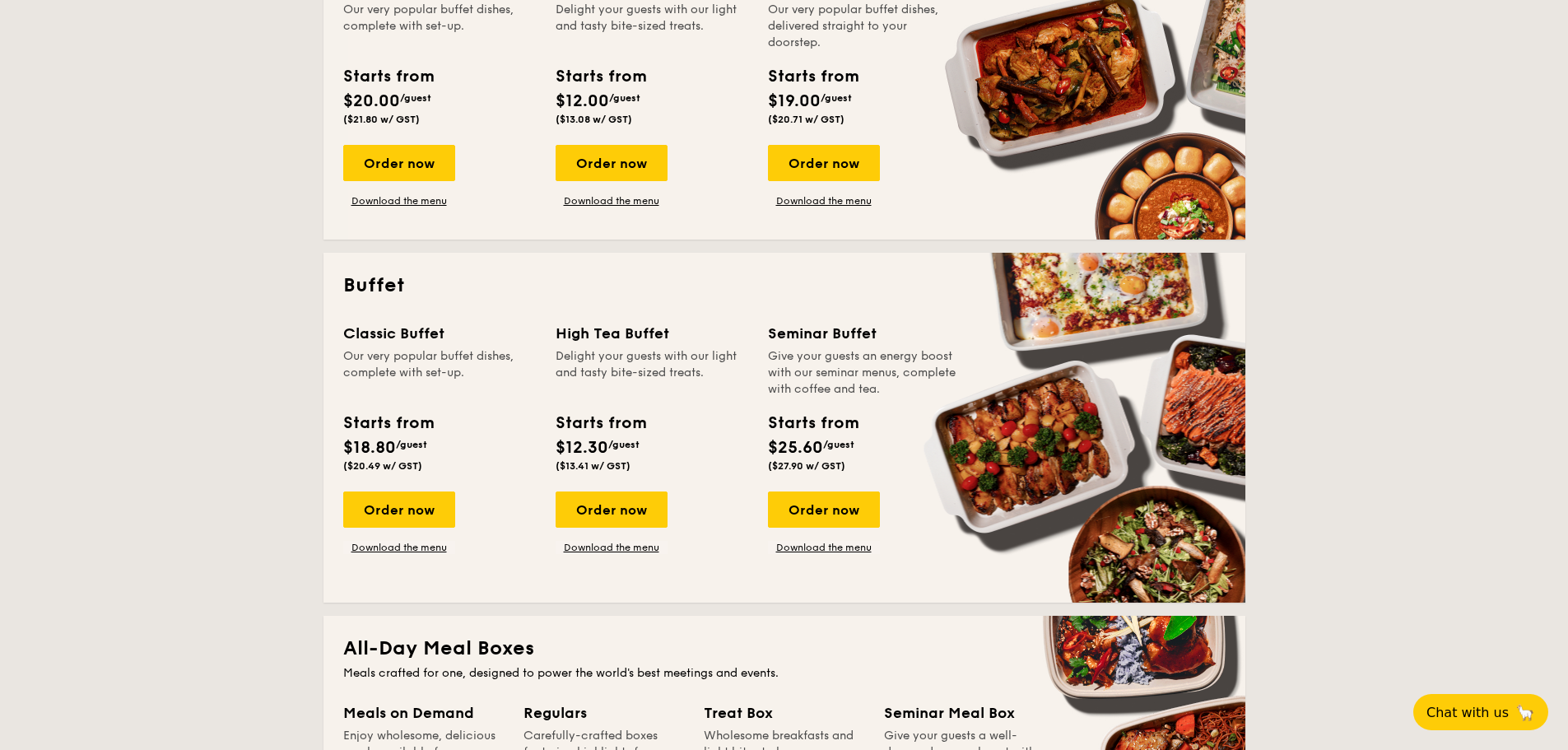
scroll to position [576, 0]
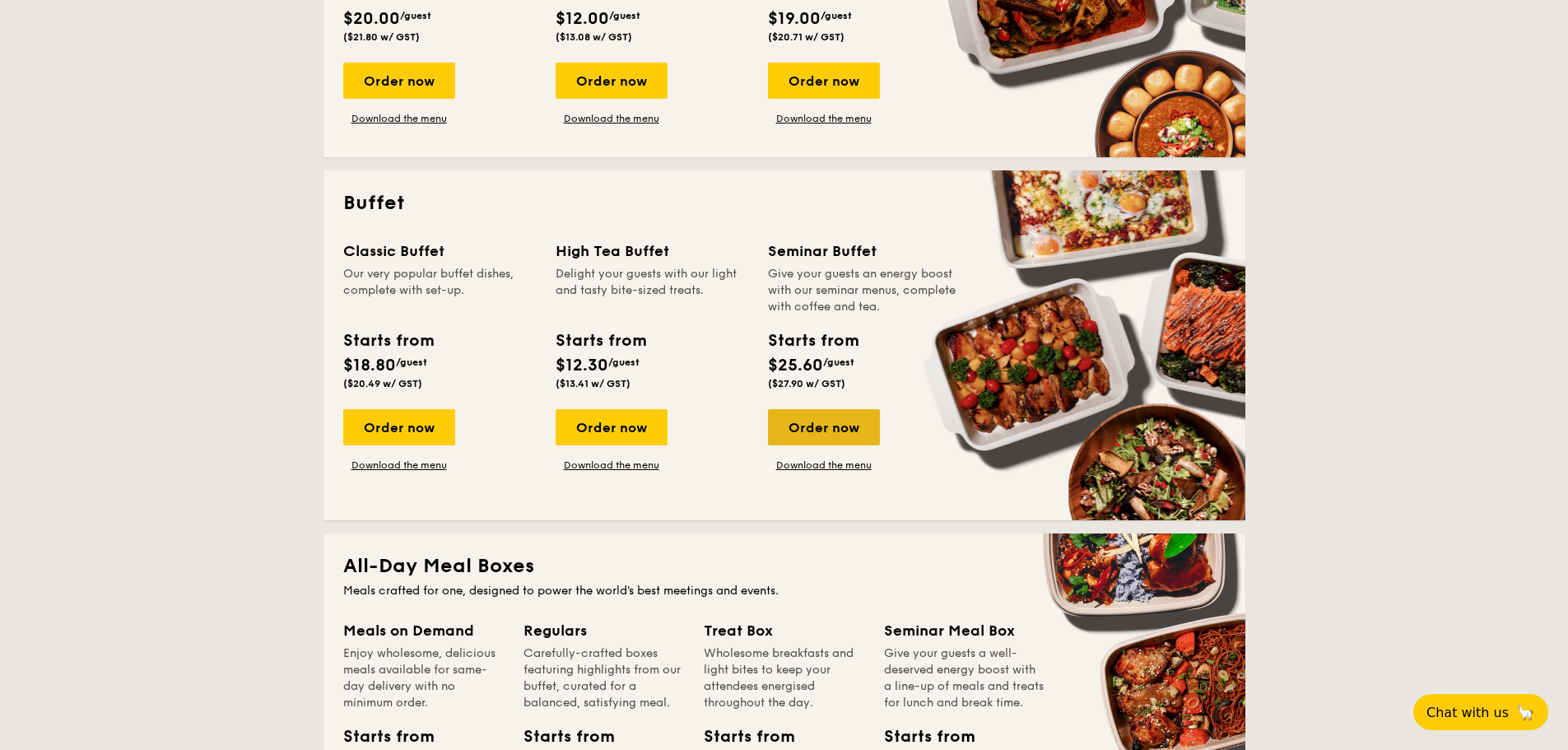
click at [782, 424] on div "Order now" at bounding box center [824, 427] width 112 height 36
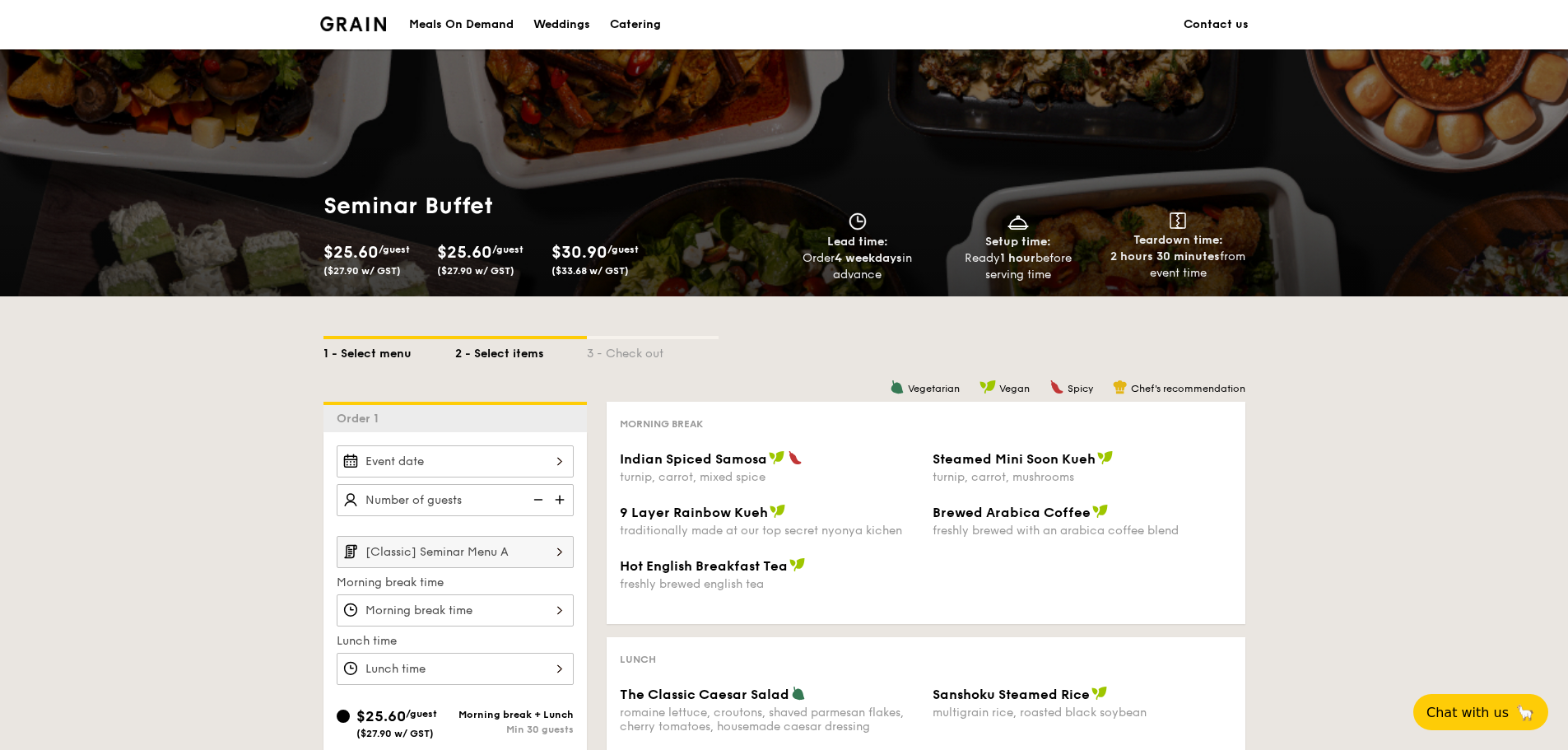
click at [378, 352] on div "1 - Select menu" at bounding box center [389, 351] width 132 height 23
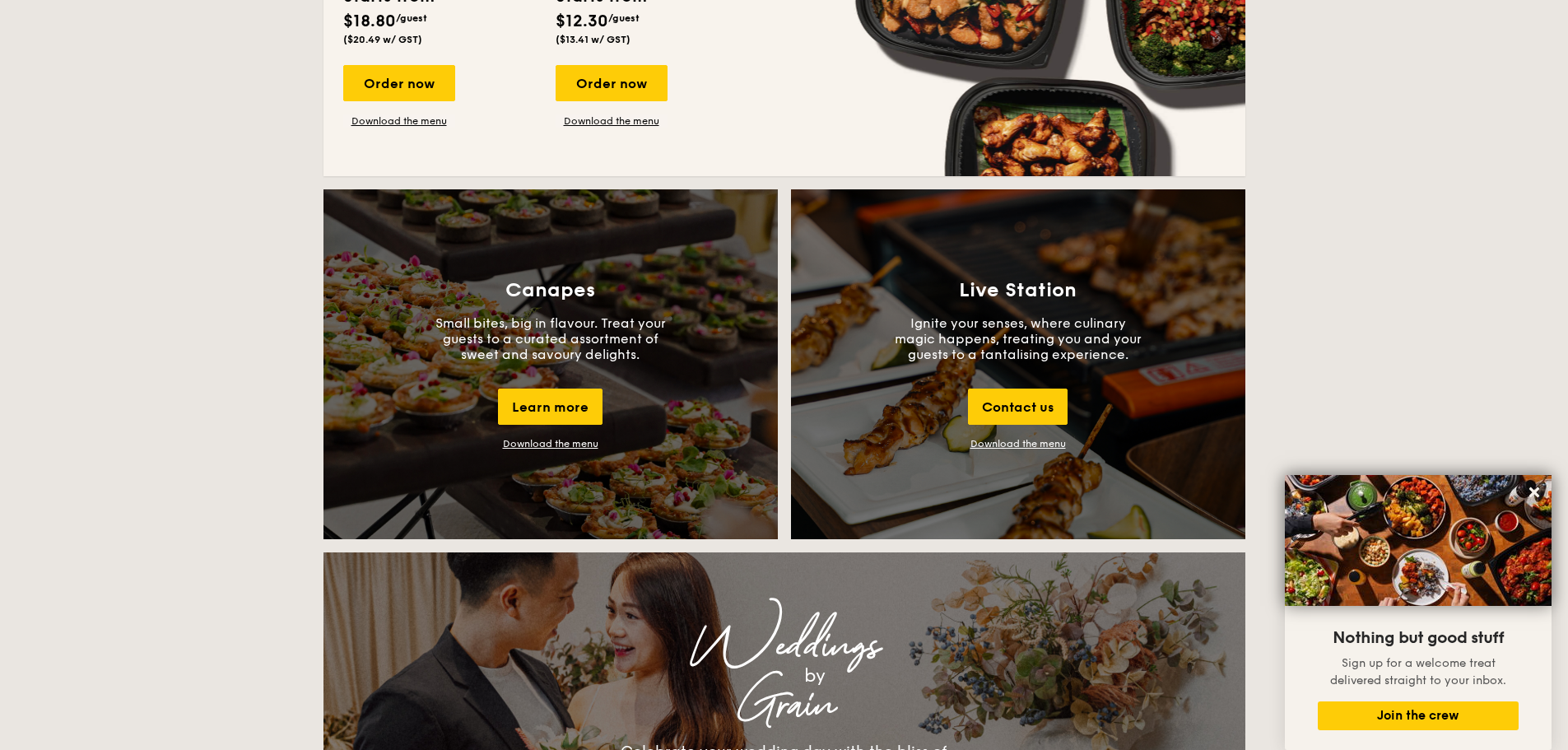
scroll to position [1482, 0]
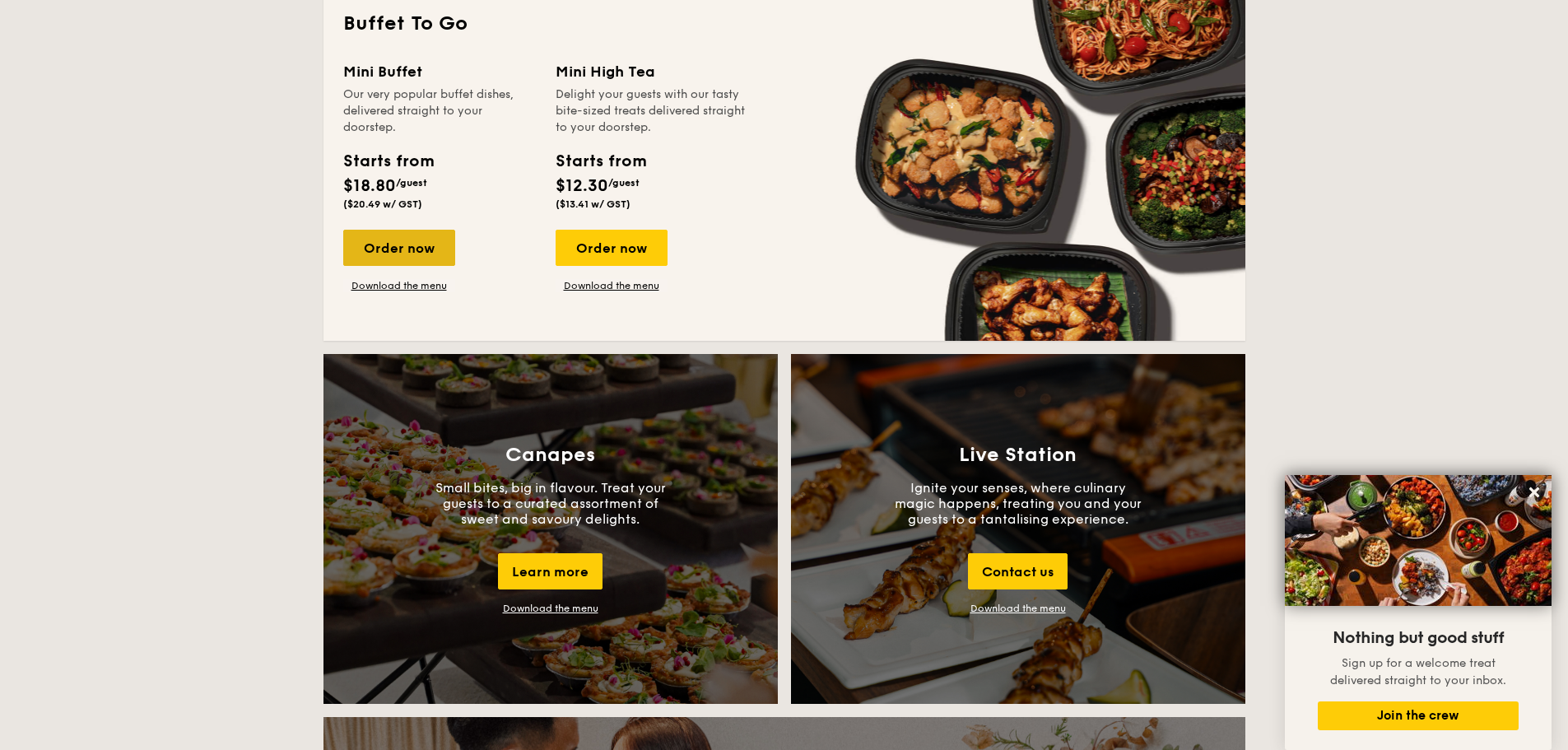
click at [377, 247] on div "Order now" at bounding box center [399, 248] width 112 height 36
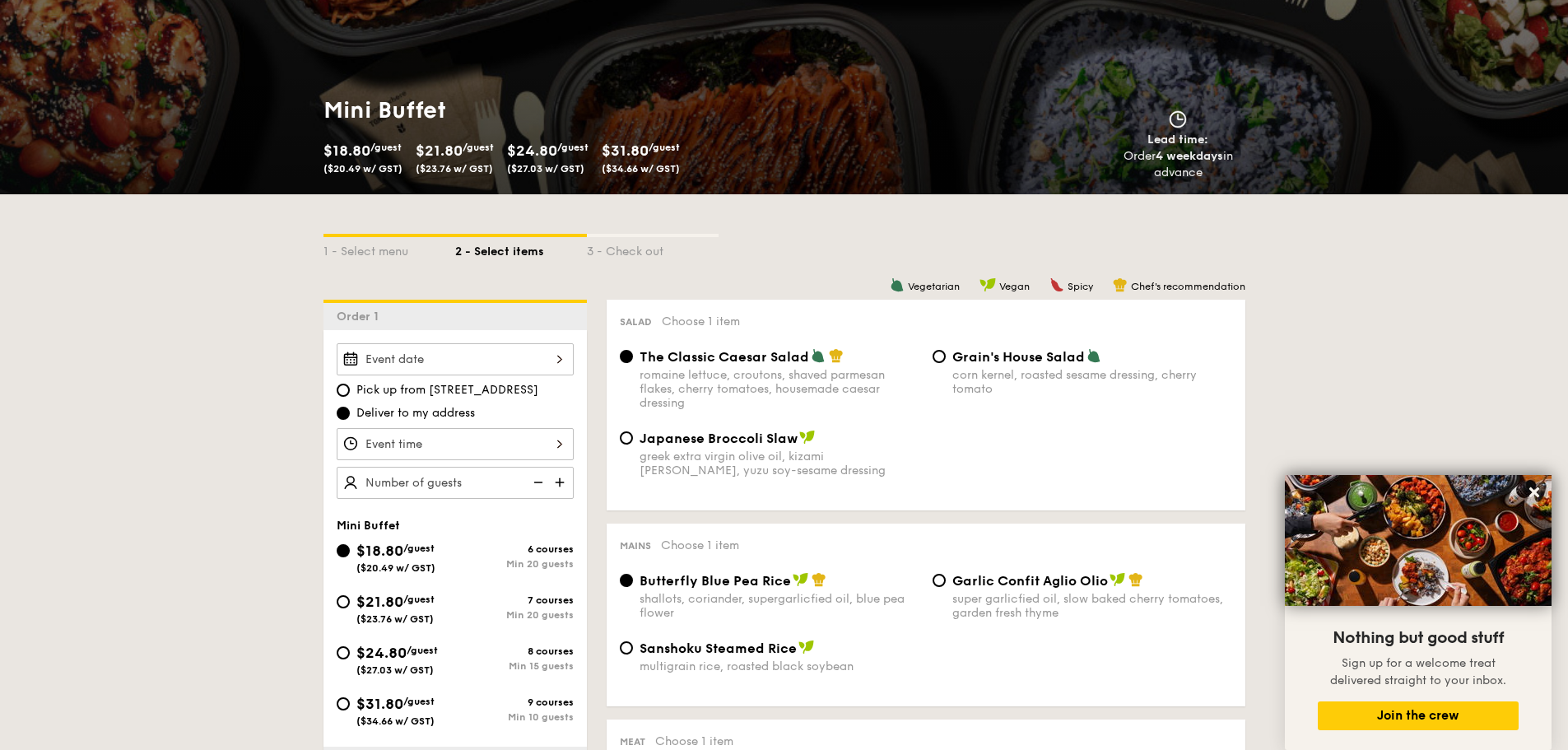
scroll to position [411, 0]
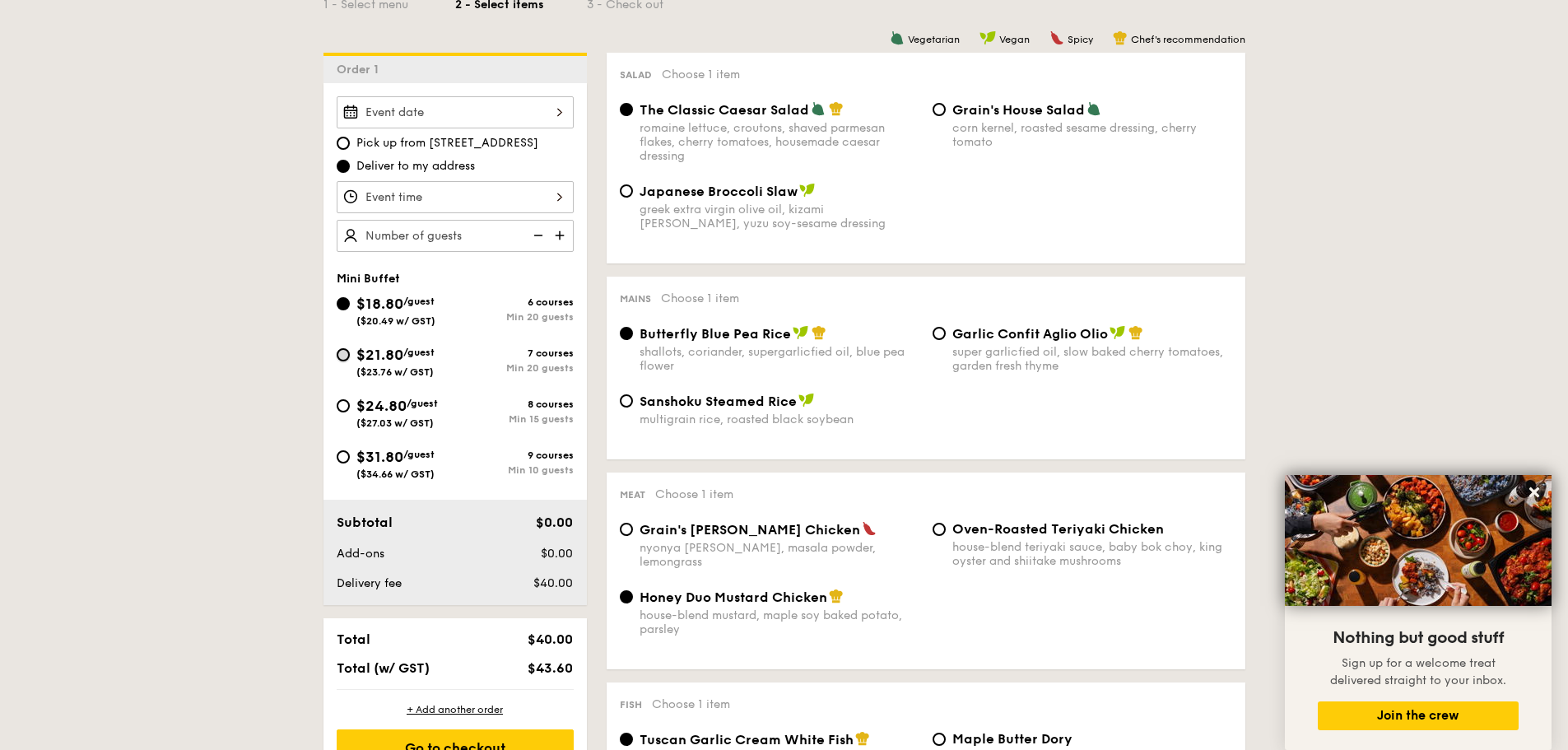
click at [346, 355] on input "$21.80 /guest ($23.76 w/ GST) 7 courses Min 20 guests" at bounding box center [343, 354] width 13 height 13
radio input "true"
radio input "false"
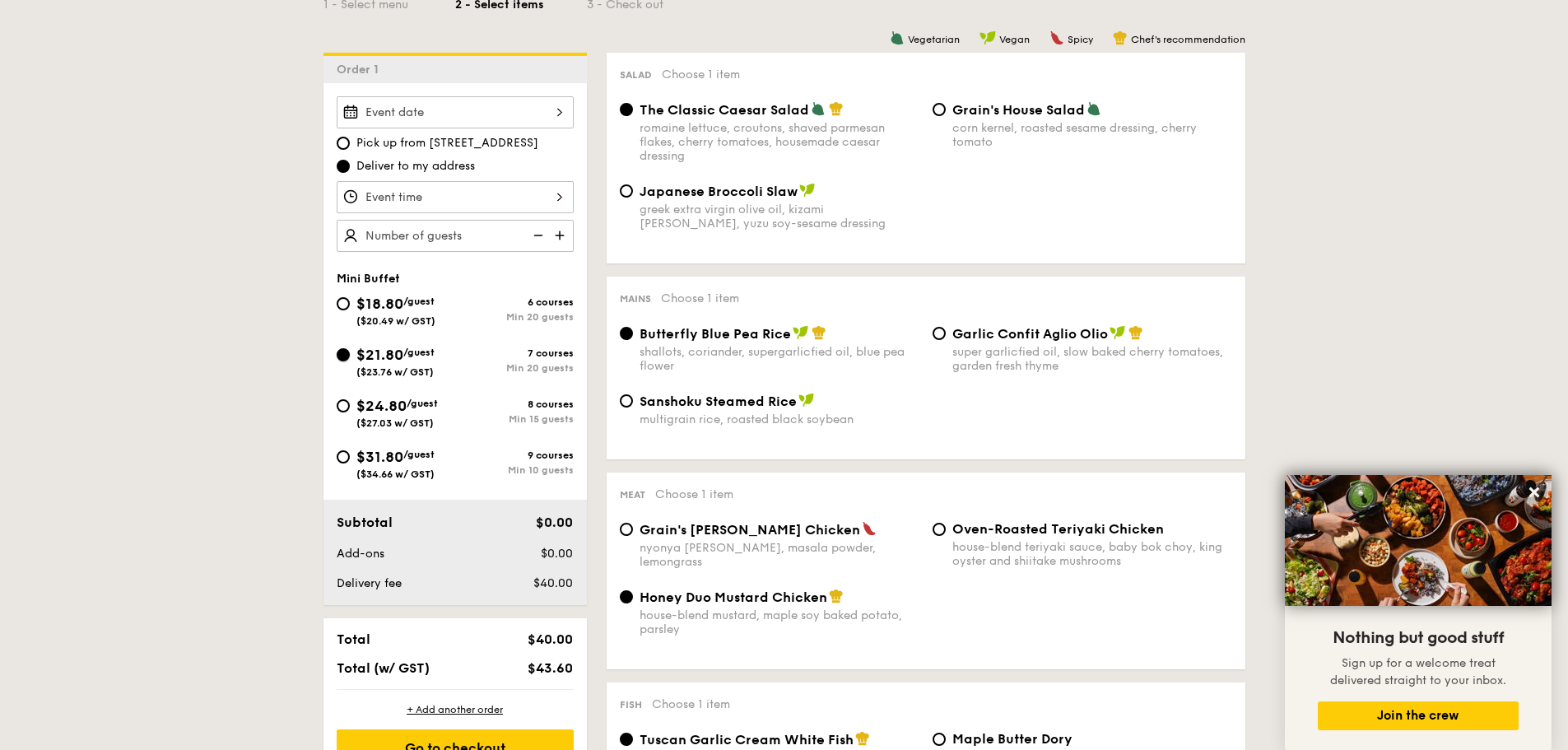
radio input "true"
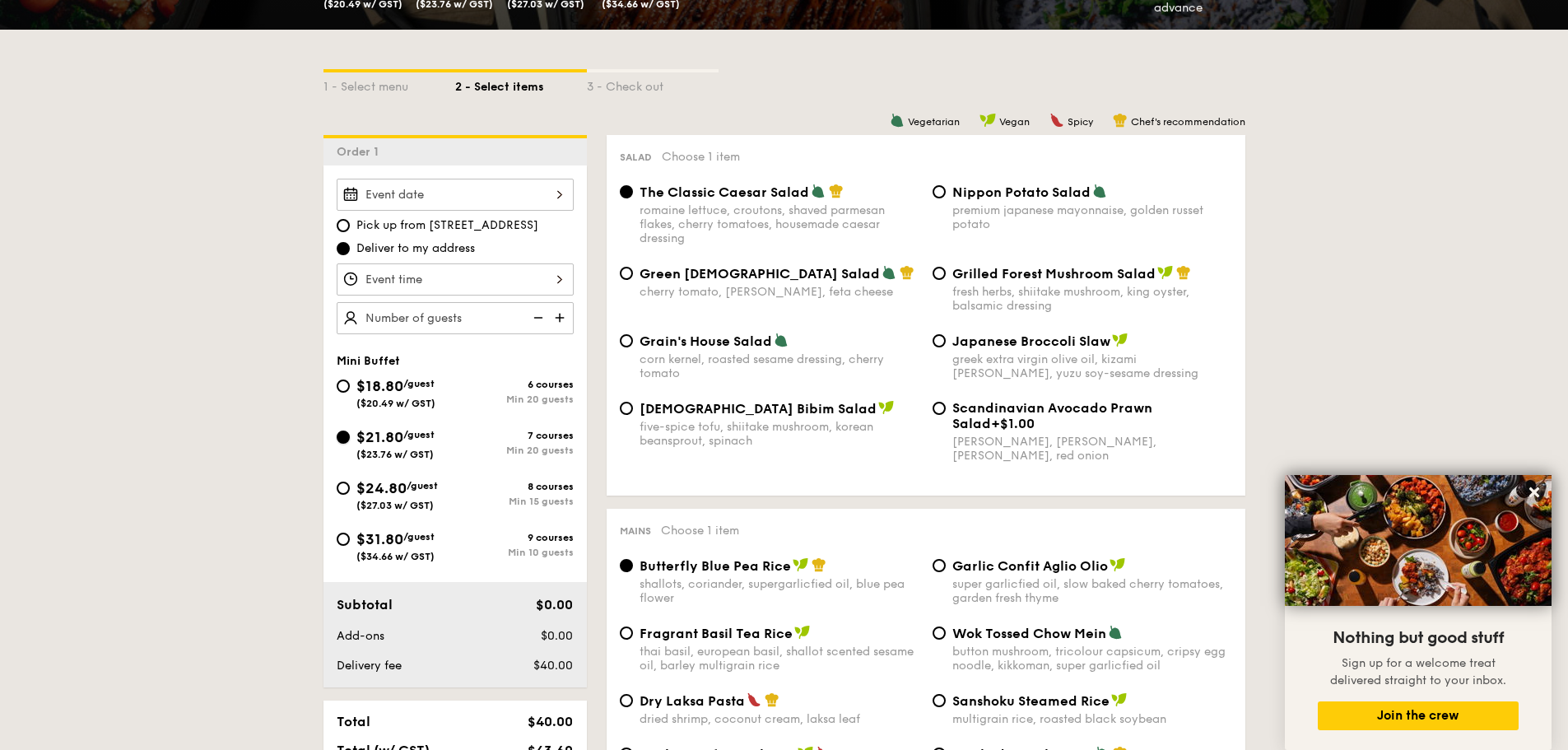
scroll to position [0, 0]
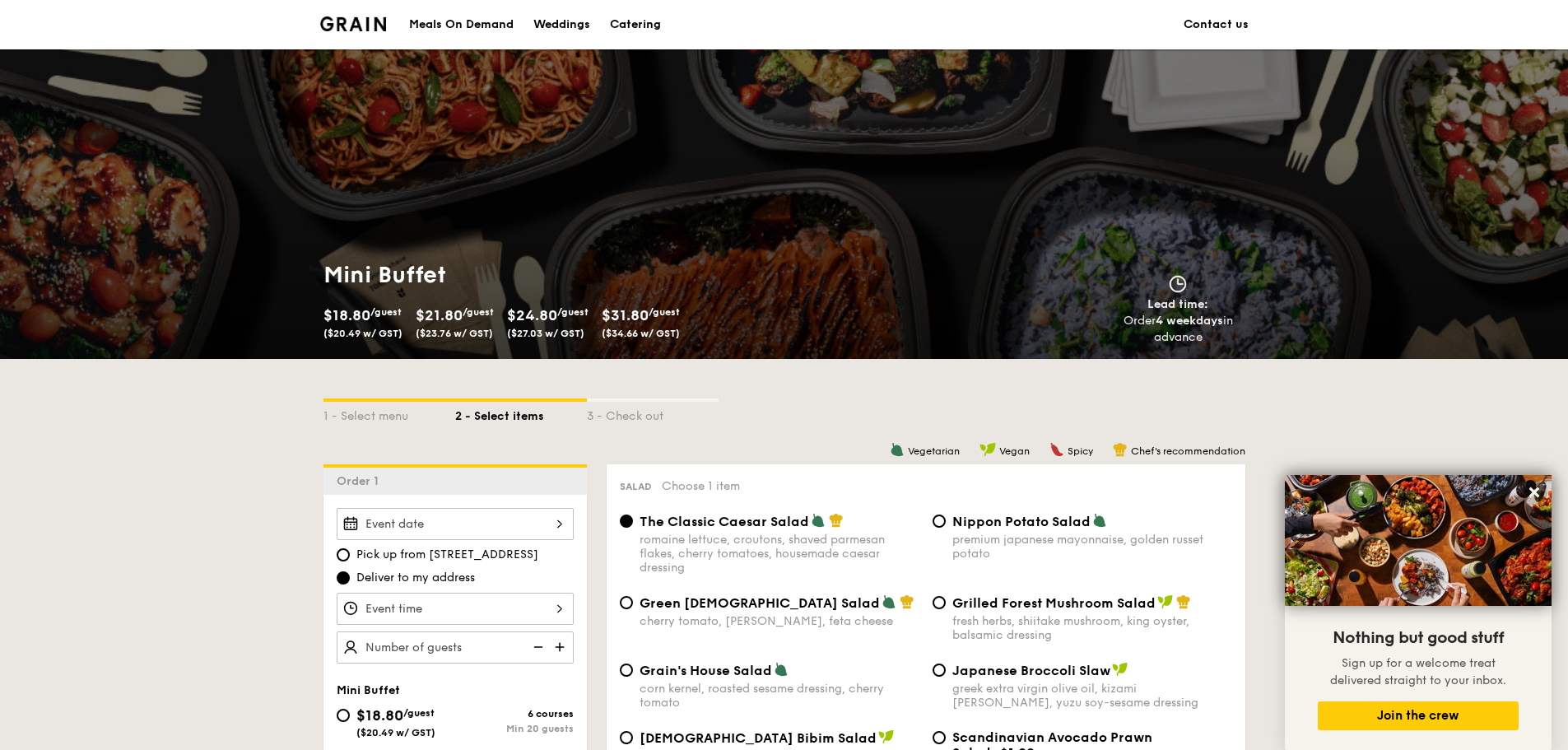
click at [1190, 28] on link "Contact us" at bounding box center [1216, 25] width 65 height 50
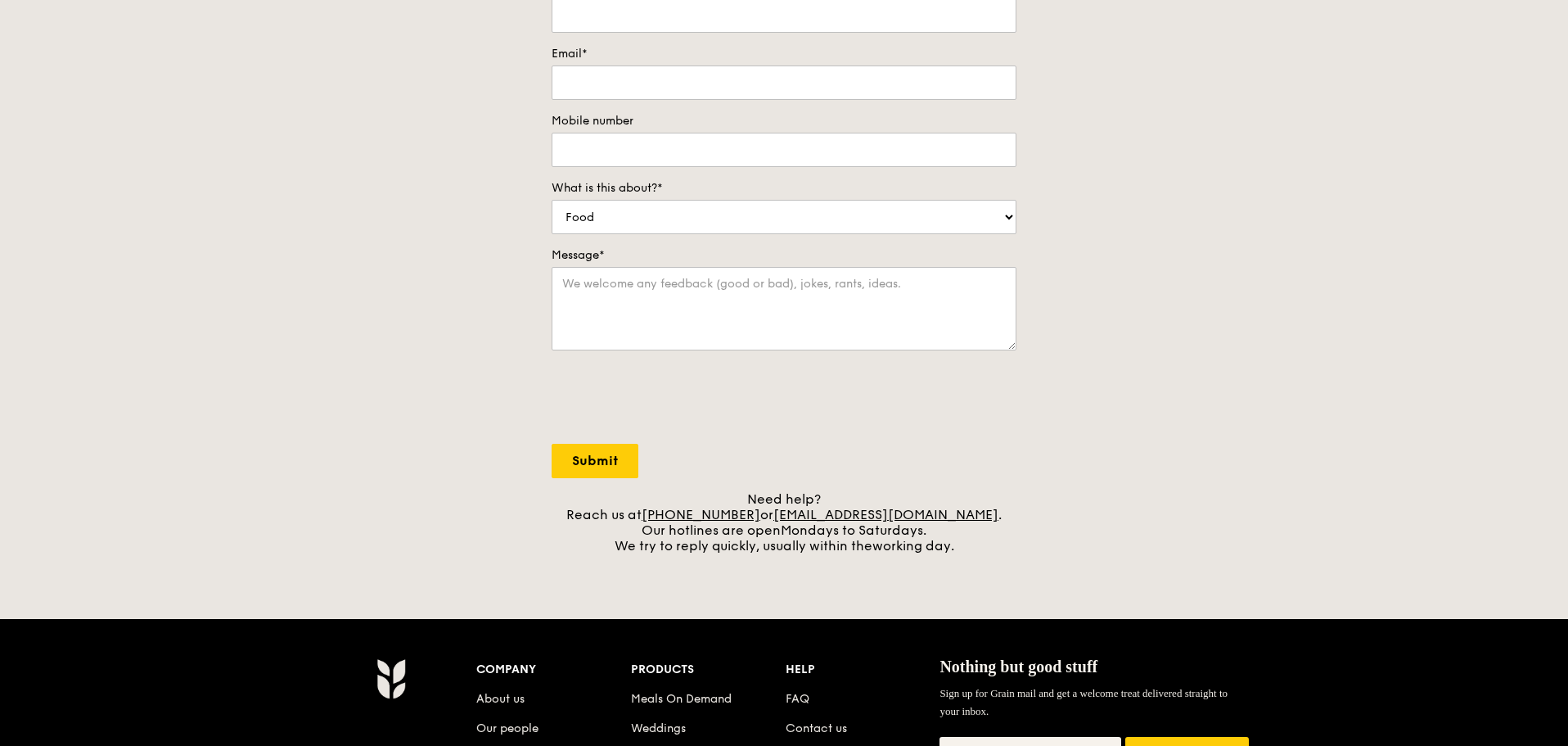
scroll to position [328, 0]
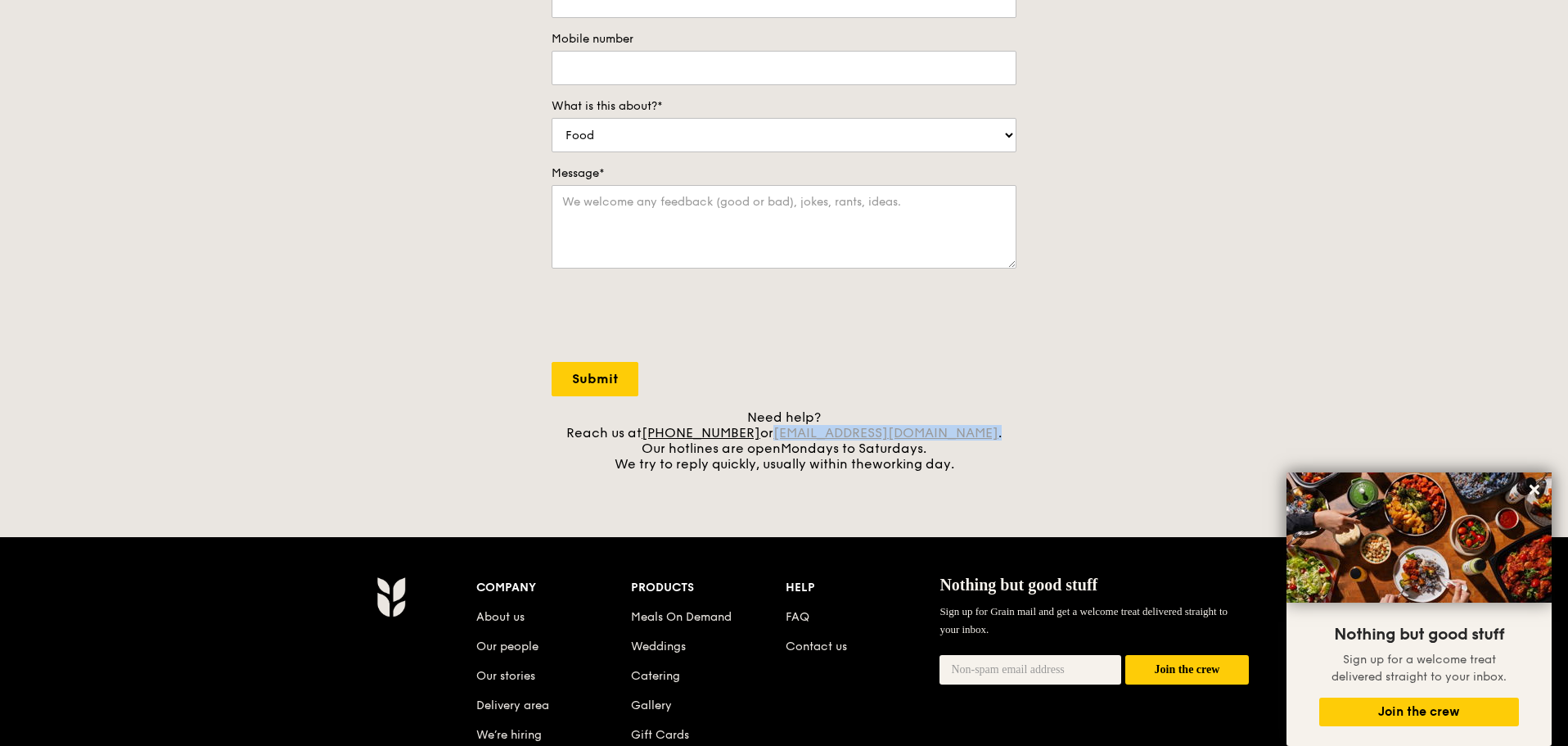
drag, startPoint x: 970, startPoint y: 436, endPoint x: 810, endPoint y: 438, distance: 160.0
click at [799, 431] on div "Need help? Reach us at [PHONE_NUMBER] or [EMAIL_ADDRESS][DOMAIN_NAME] . Our hot…" at bounding box center [784, 440] width 465 height 62
copy div "[EMAIL_ADDRESS][DOMAIN_NAME] ."
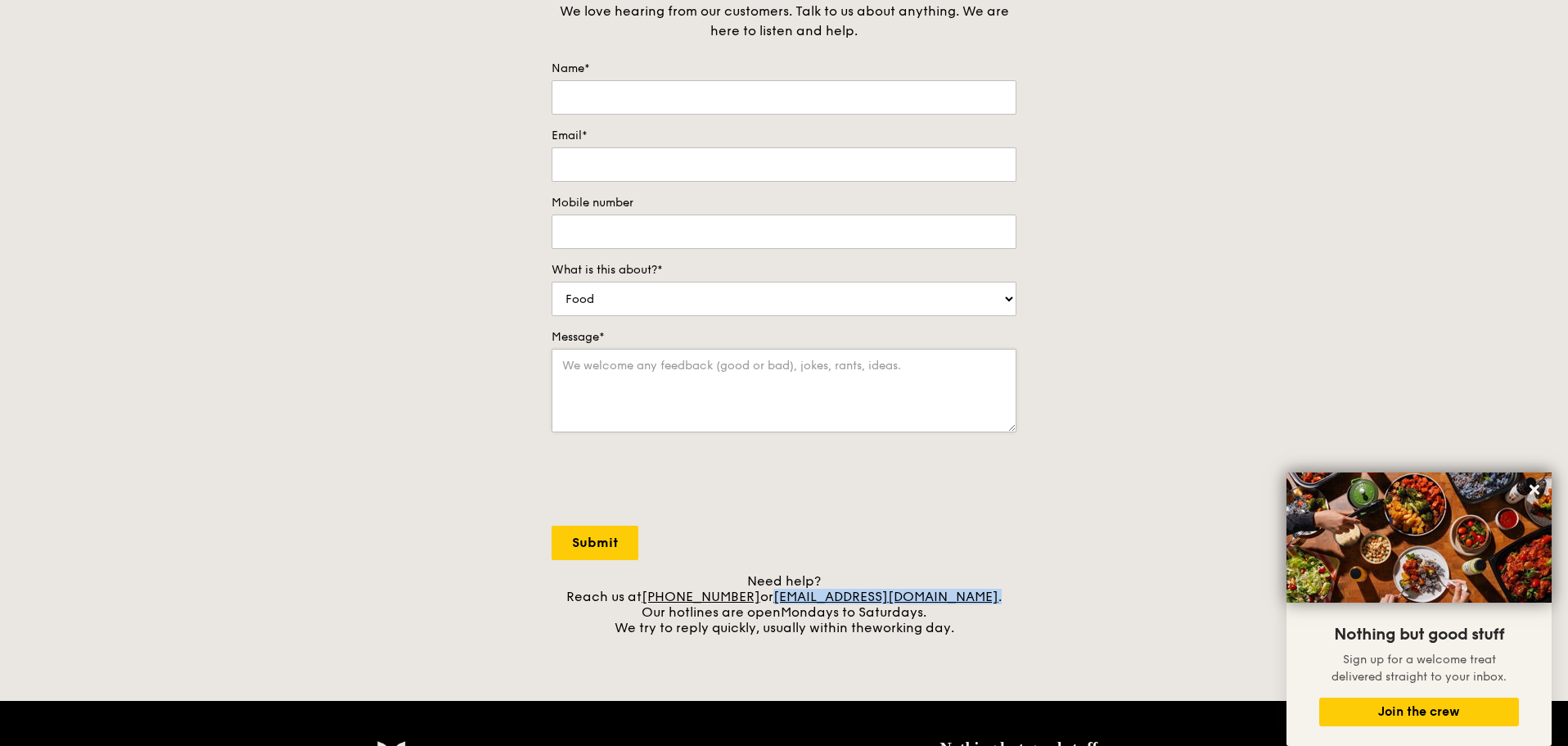
scroll to position [0, 0]
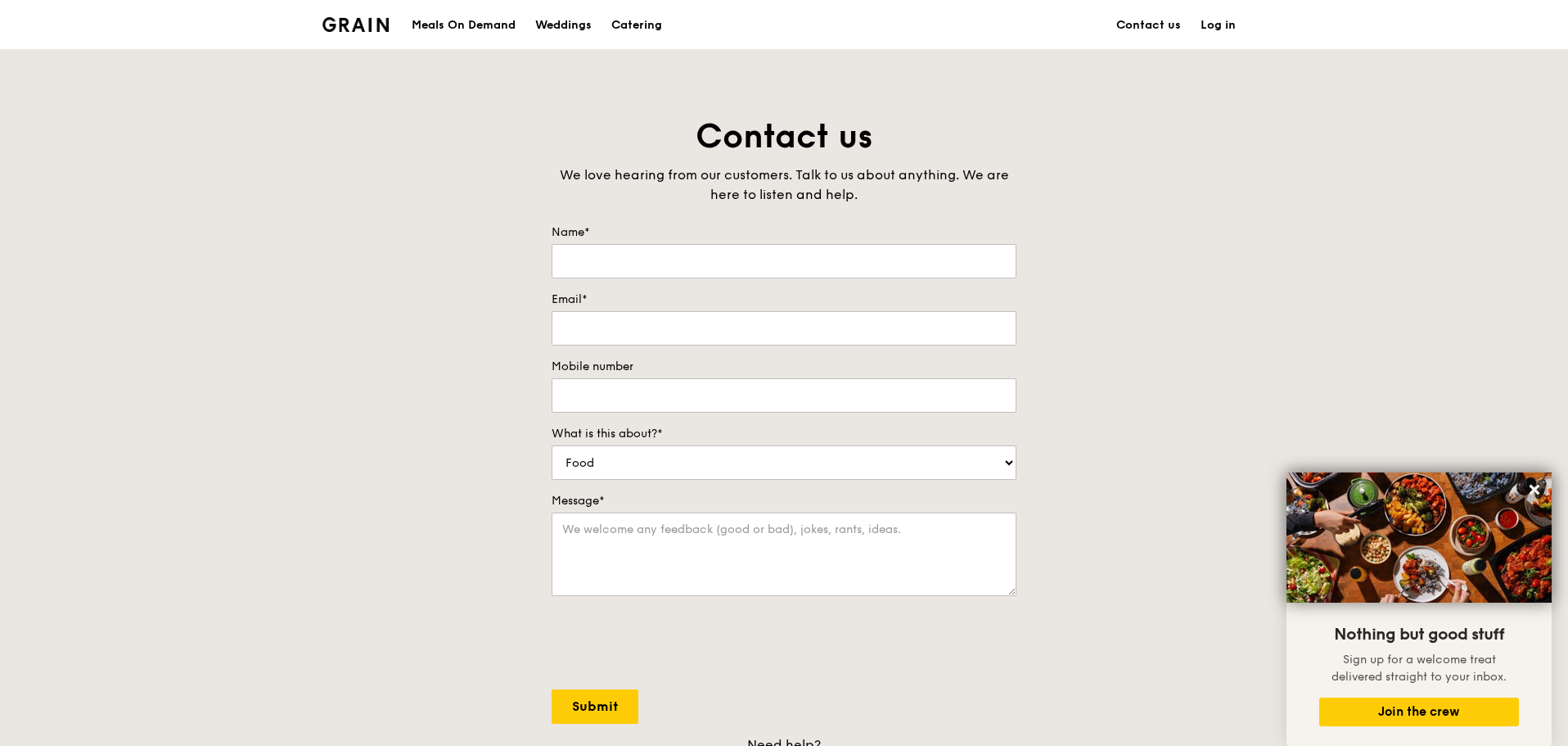
click at [268, 348] on div "Contact us We love hearing from our customers. Talk to us about anything. We ar…" at bounding box center [784, 457] width 1568 height 685
click at [630, 17] on div "Catering" at bounding box center [636, 26] width 50 height 49
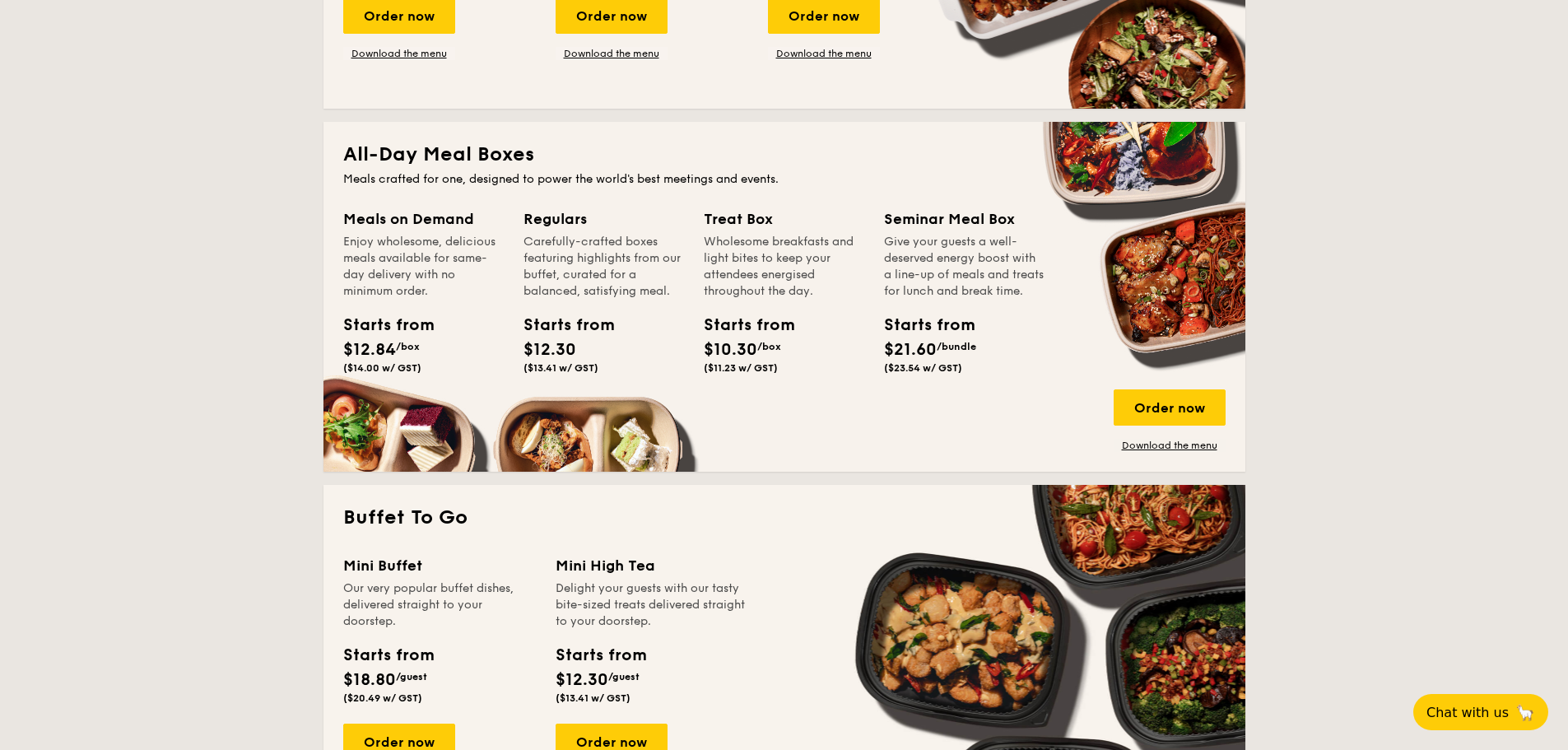
scroll to position [1235, 0]
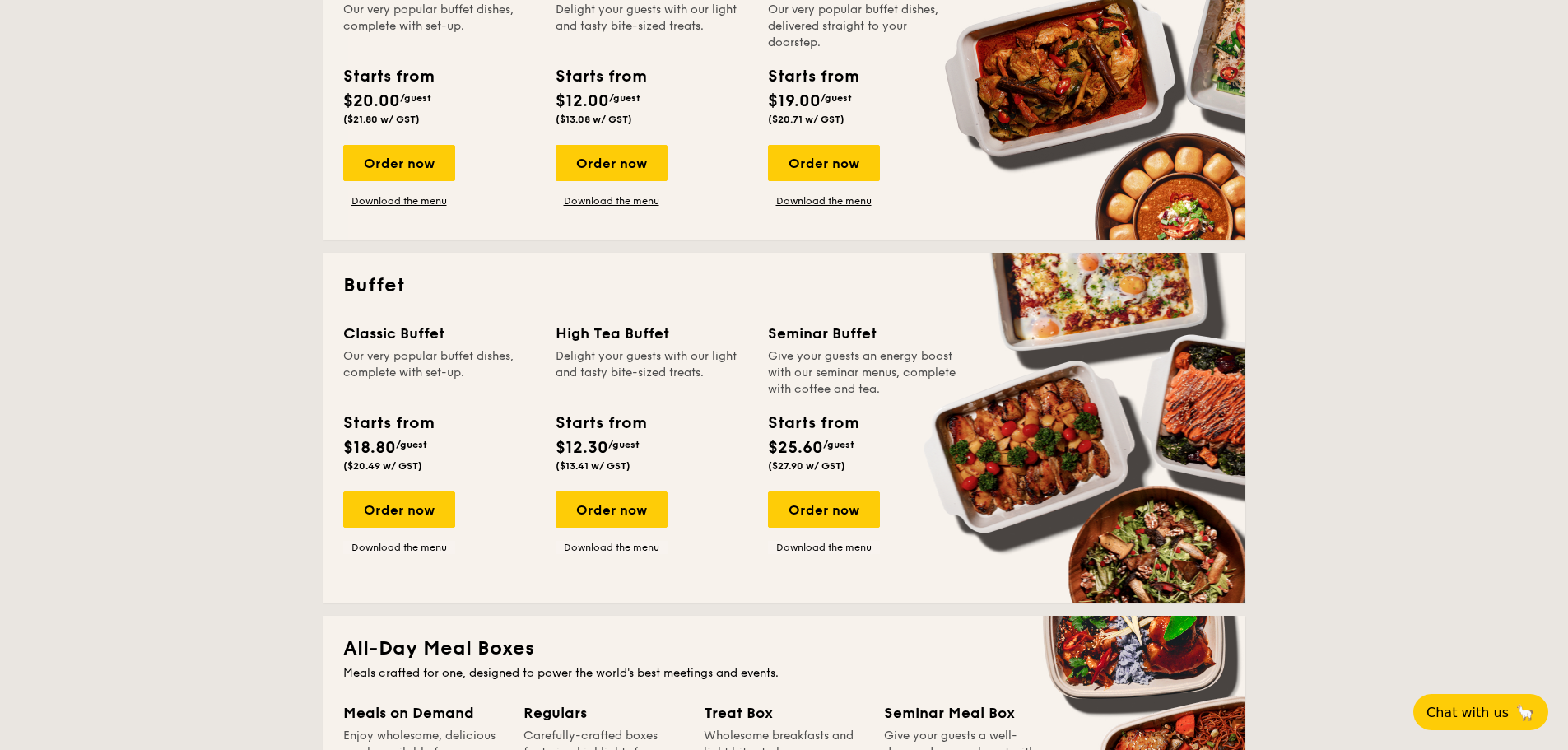
scroll to position [1152, 0]
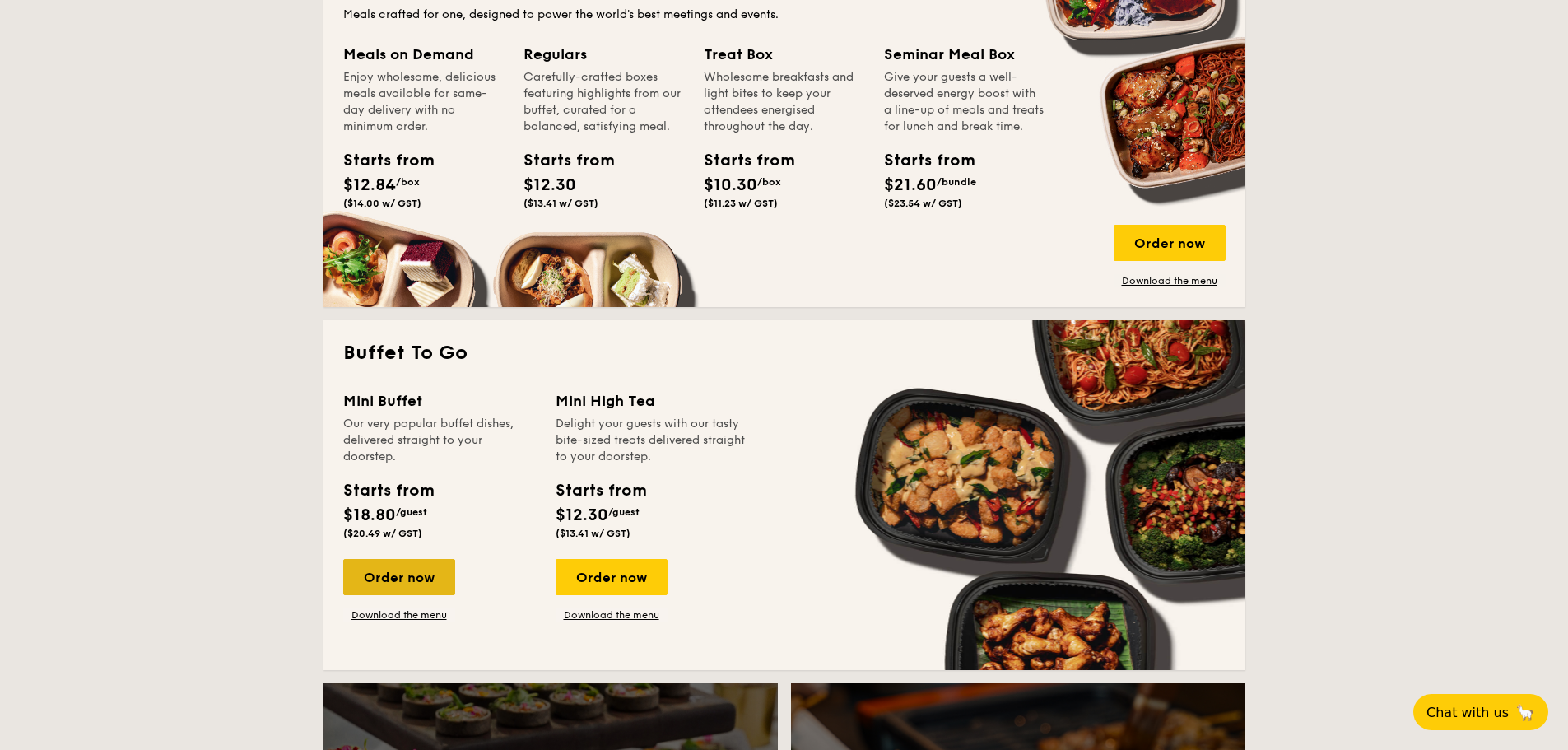
click at [409, 571] on div "Order now" at bounding box center [399, 576] width 112 height 36
